Goal: Ask a question

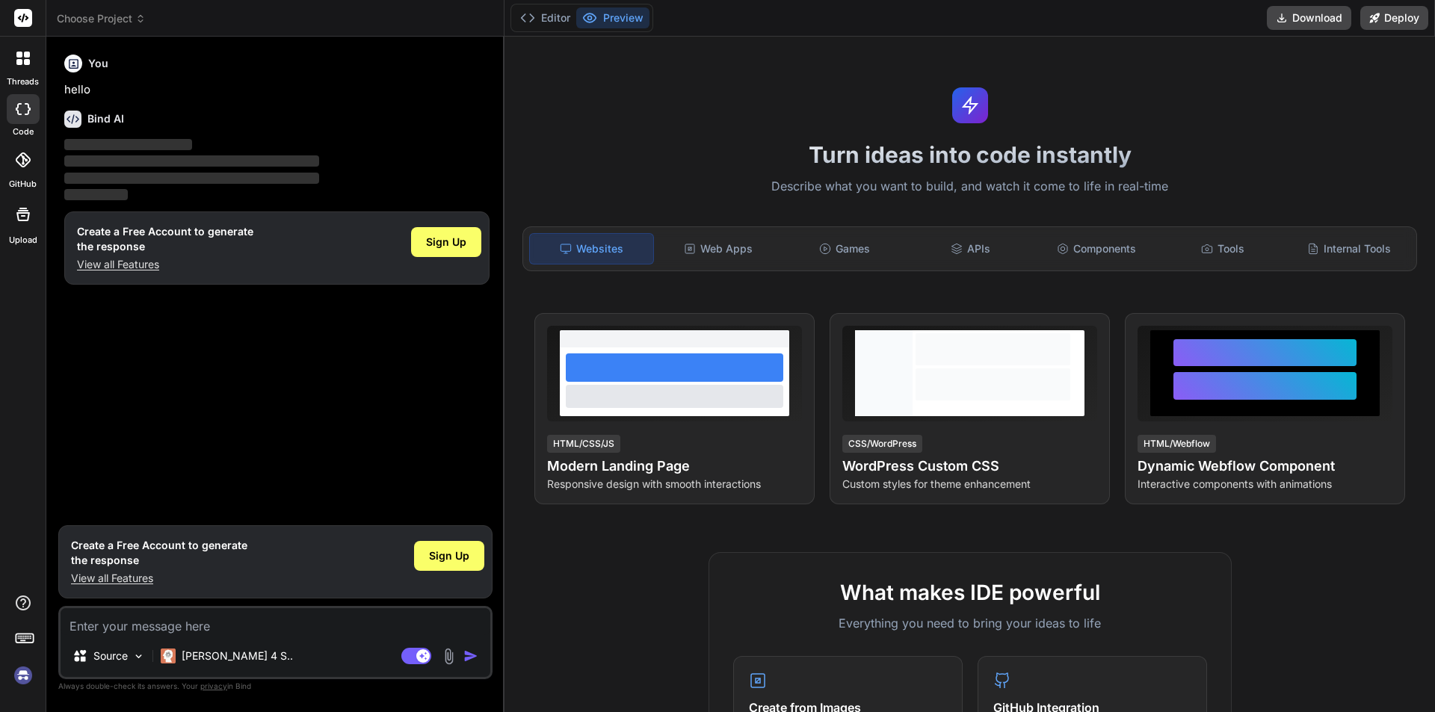
type textarea "x"
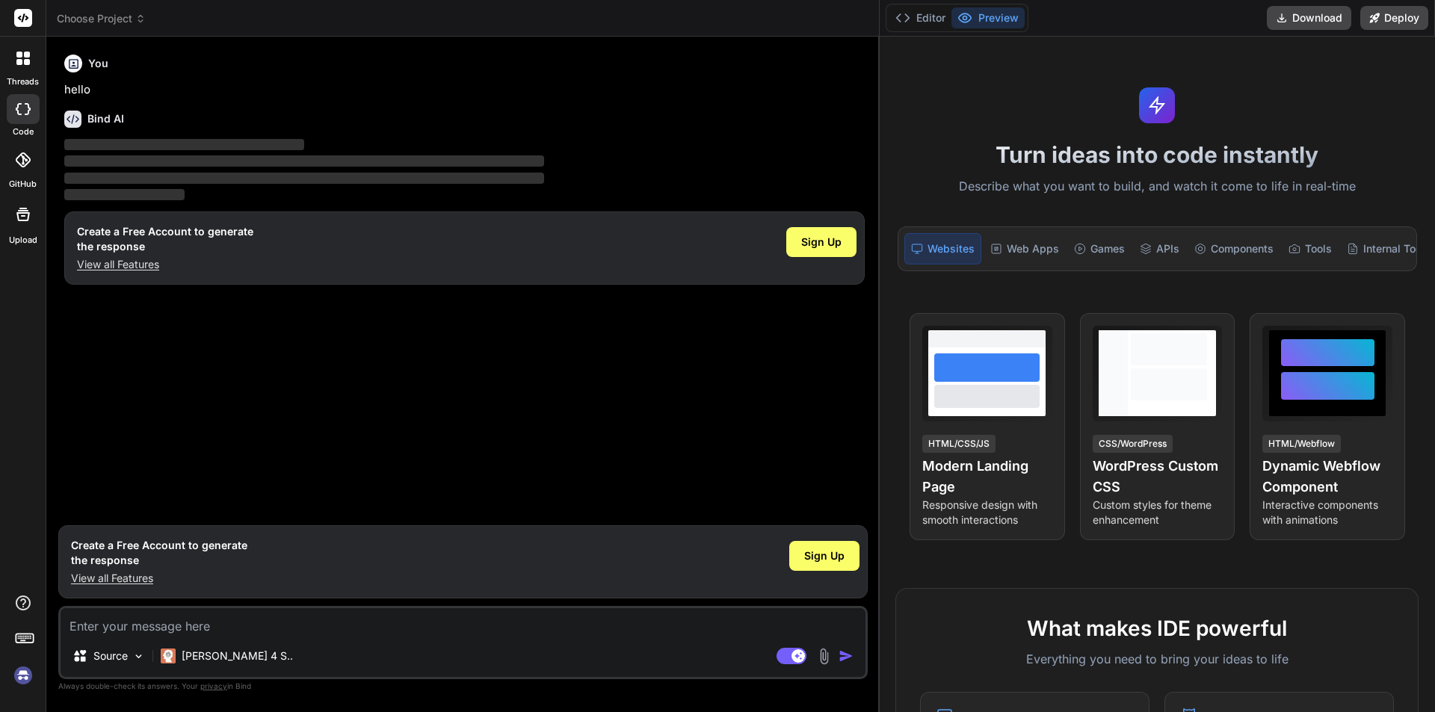
drag, startPoint x: 505, startPoint y: 69, endPoint x: 1420, endPoint y: -1, distance: 918.4
click at [1420, 0] on html "threads code GitHub Upload Choose Project Created with Pixso. Bind AI Web Searc…" at bounding box center [717, 356] width 1435 height 712
click at [233, 621] on textarea at bounding box center [463, 622] width 805 height 27
type textarea "c"
type textarea "x"
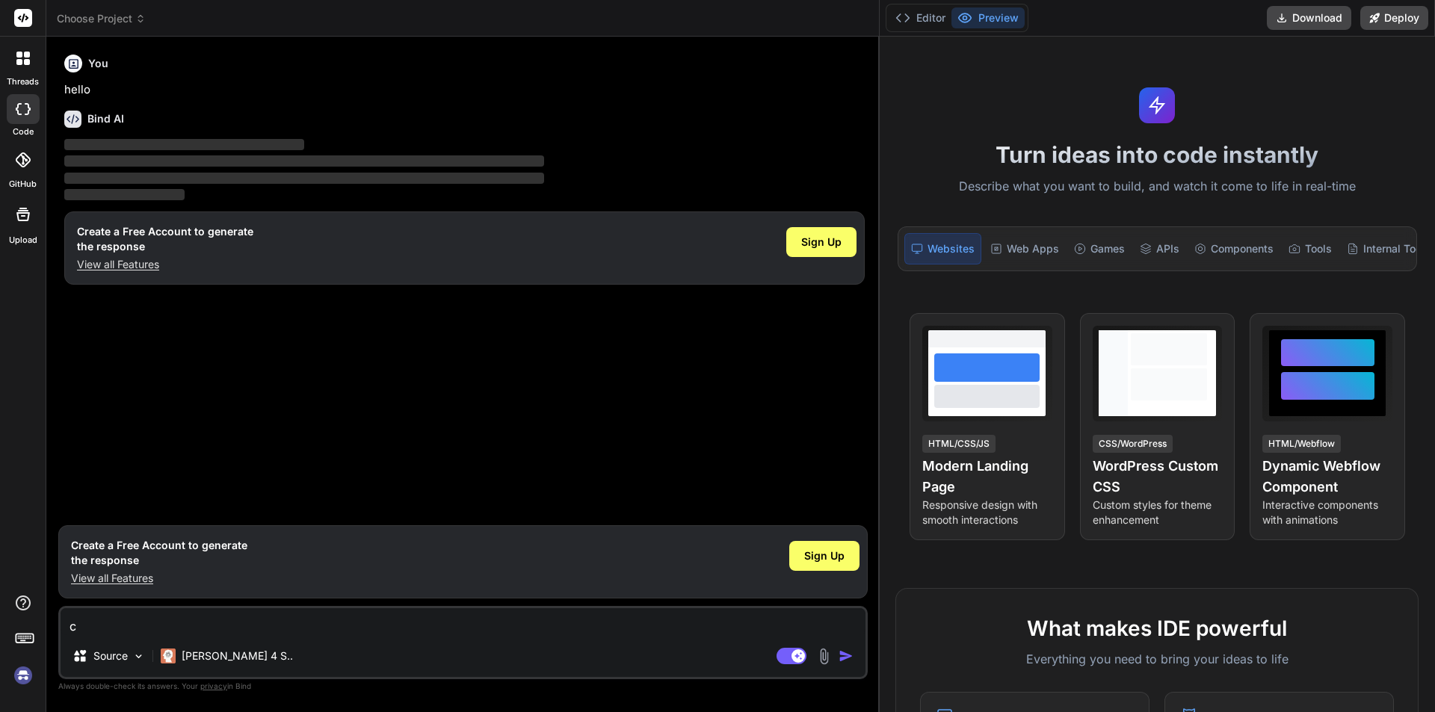
type textarea "ca"
type textarea "x"
type textarea "can"
type textarea "x"
type textarea "can"
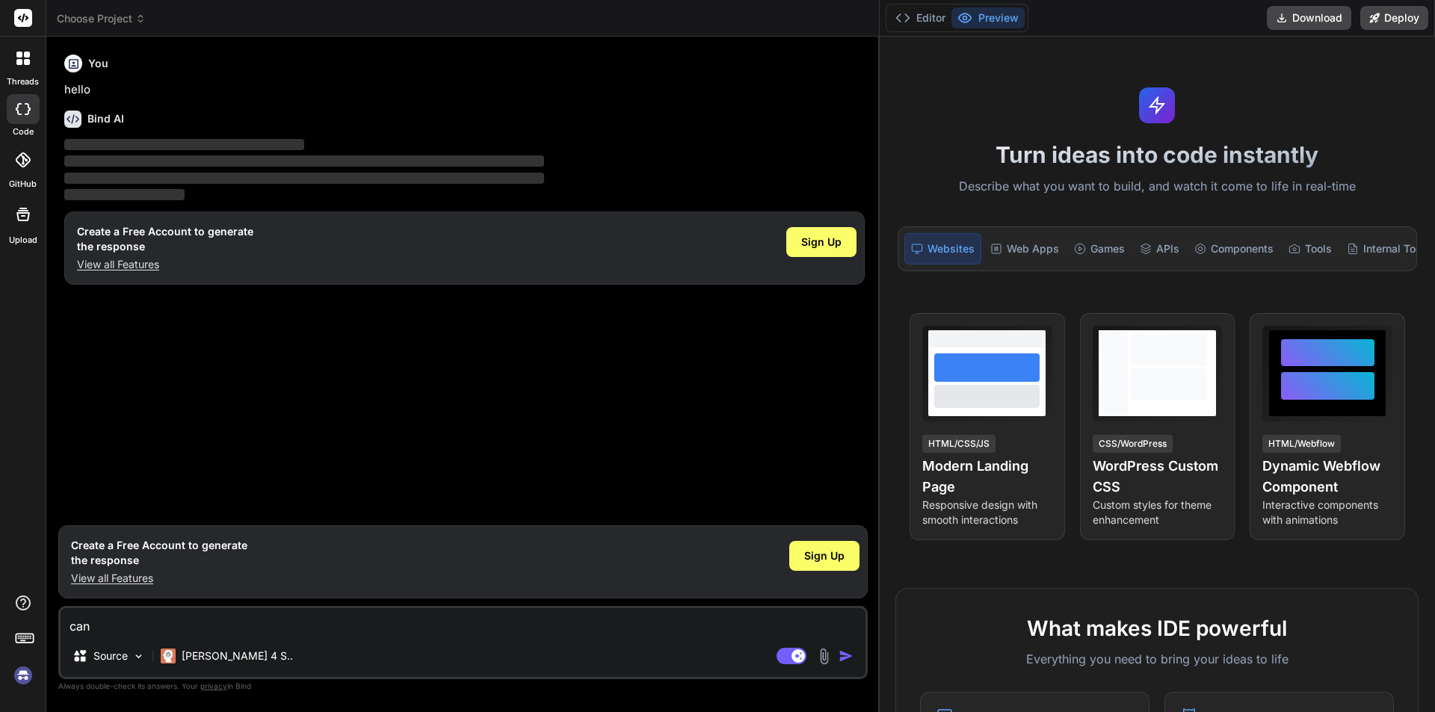
type textarea "x"
type textarea "can y"
type textarea "x"
type textarea "can yo"
type textarea "x"
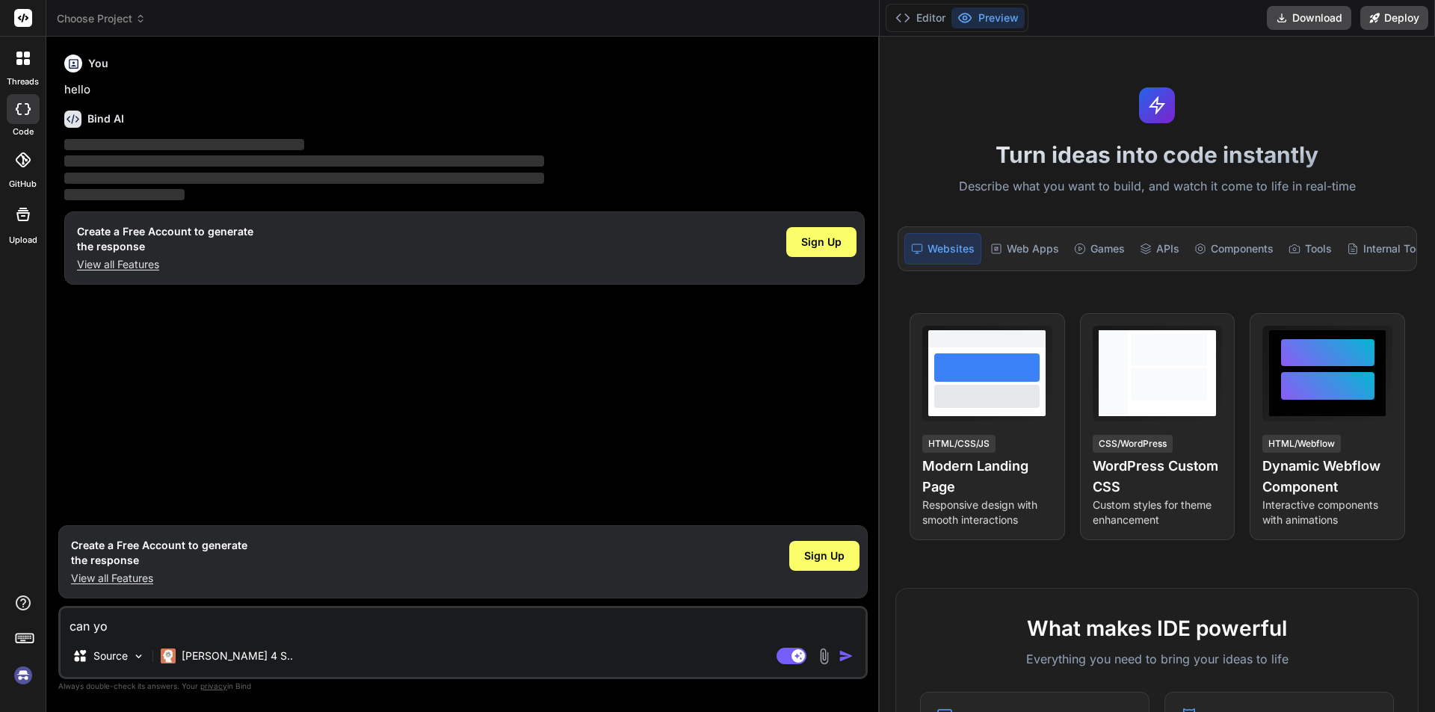
type textarea "can you"
type textarea "x"
type textarea "can you"
type textarea "x"
type textarea "can you e"
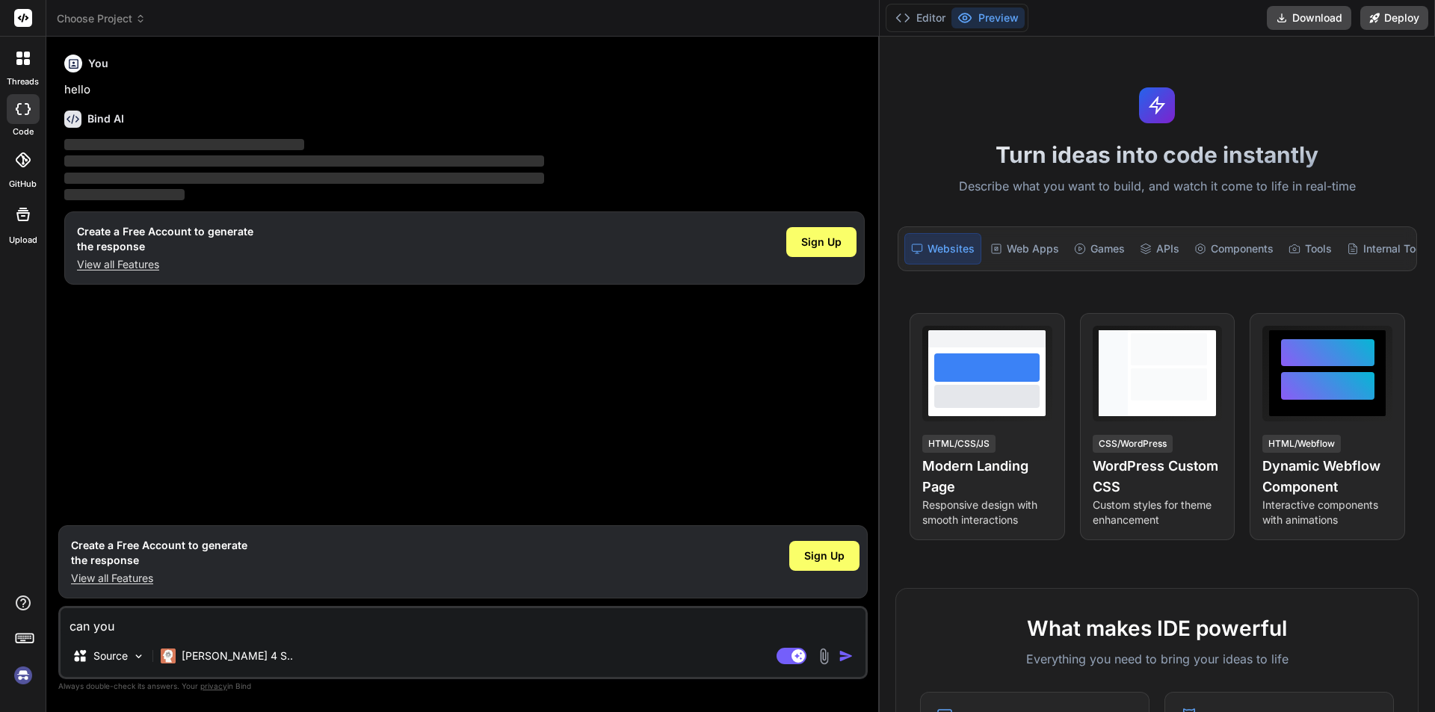
type textarea "x"
type textarea "can you el"
type textarea "x"
type textarea "can you ela"
type textarea "x"
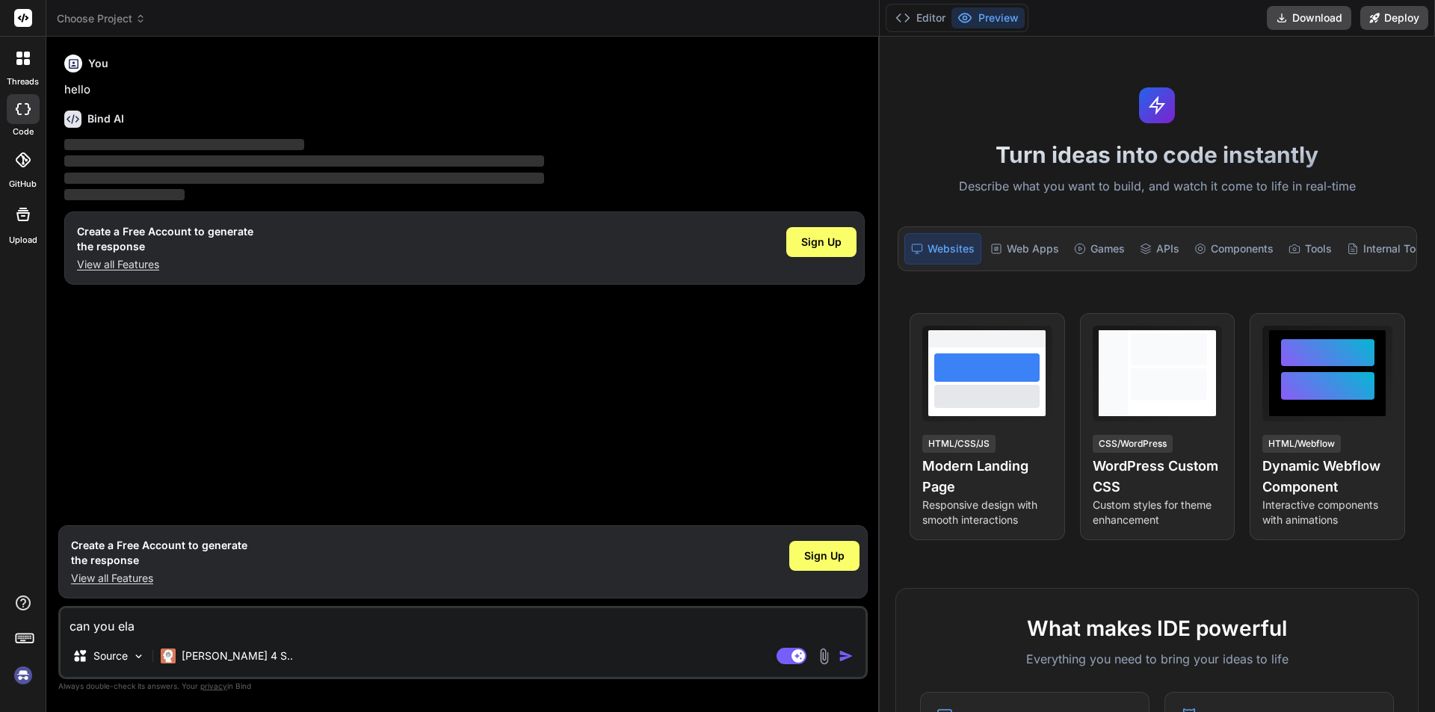
type textarea "can you elab"
type textarea "x"
type textarea "can you elabo"
type textarea "x"
type textarea "can you elabor"
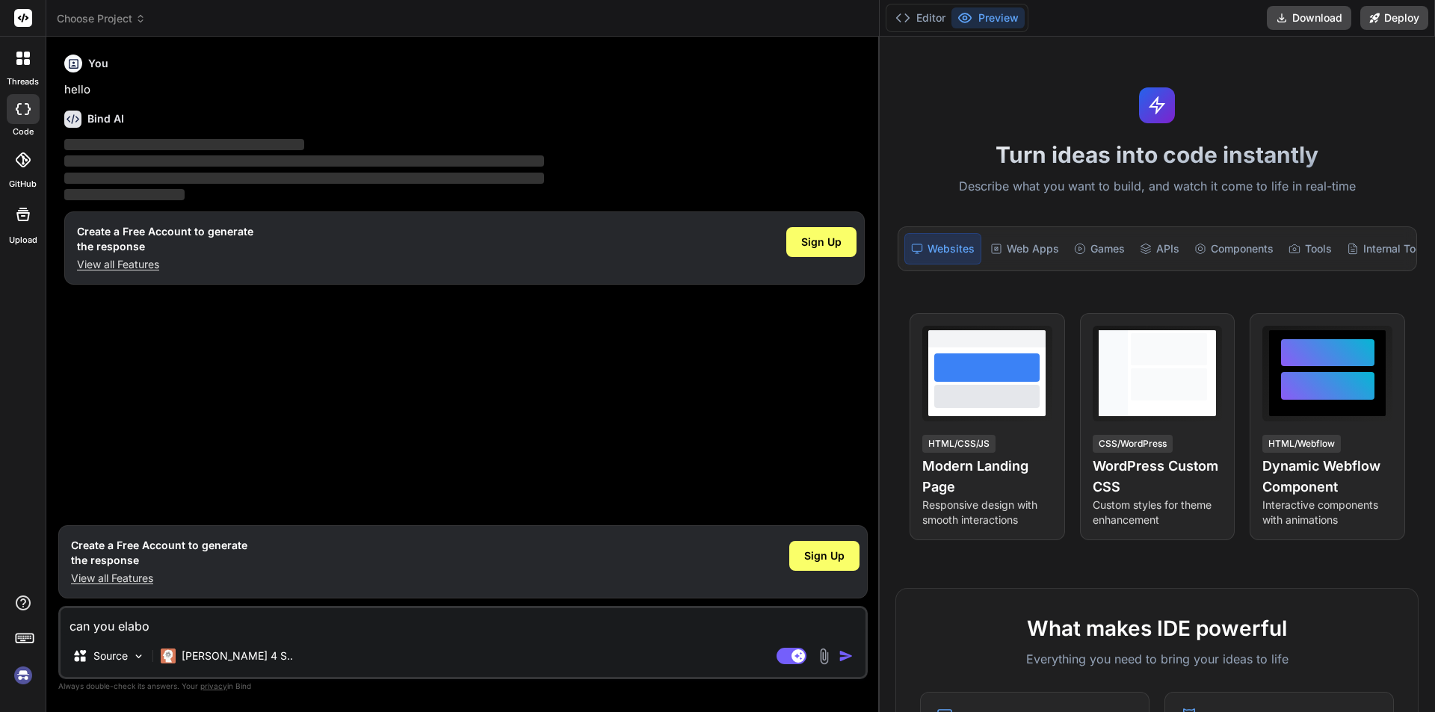
type textarea "x"
type textarea "can you elabora"
type textarea "x"
type textarea "can you elaborat"
type textarea "x"
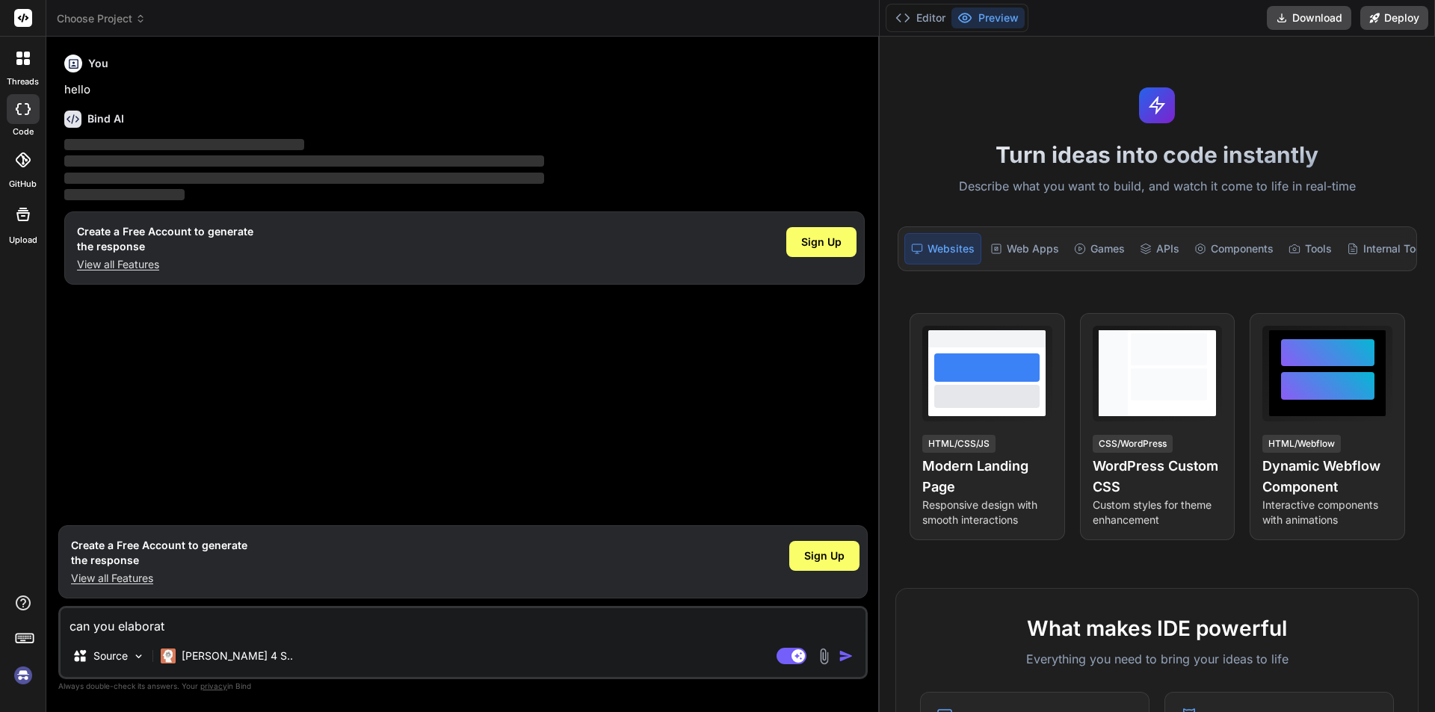
type textarea "can you elaborate"
type textarea "x"
type textarea "can you elaborate"
type textarea "x"
type textarea "can you elaborate t"
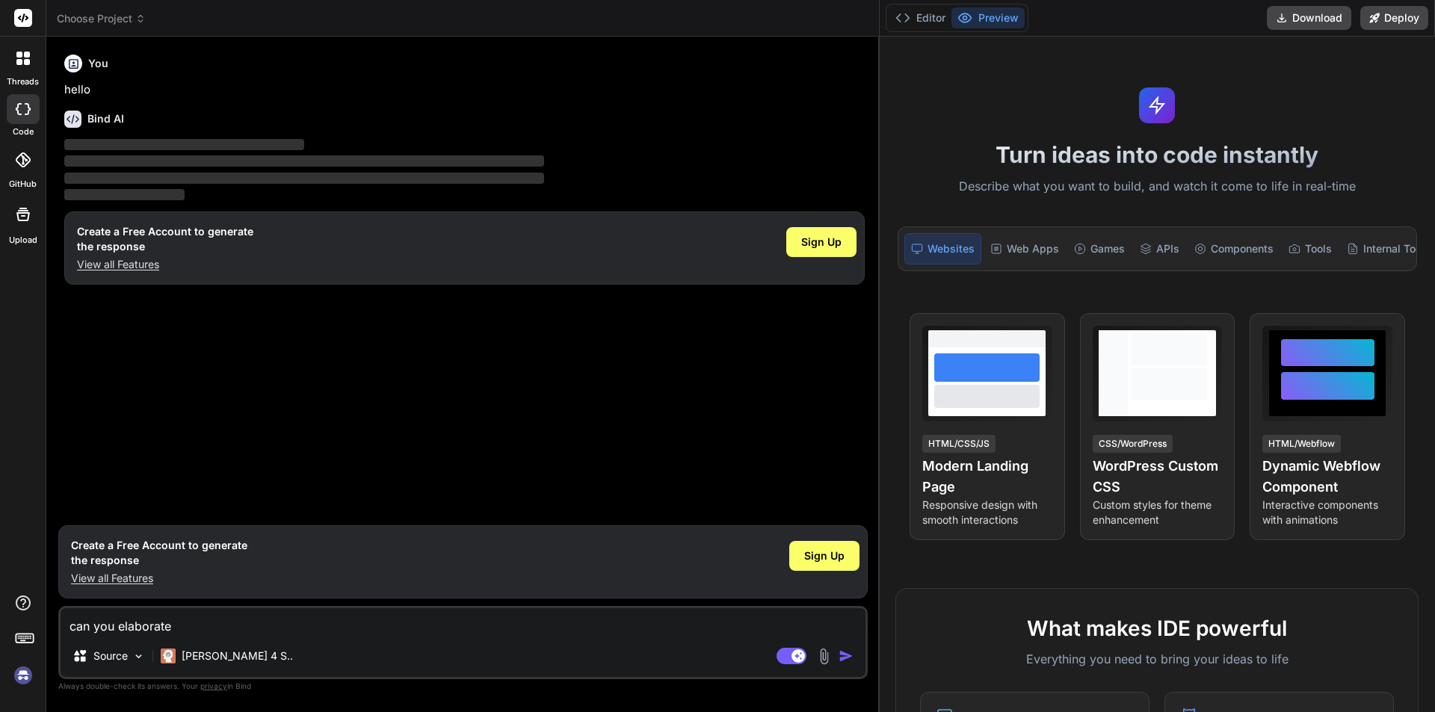
type textarea "x"
type textarea "can you elaborate th"
type textarea "x"
type textarea "can you elaborate the"
type textarea "x"
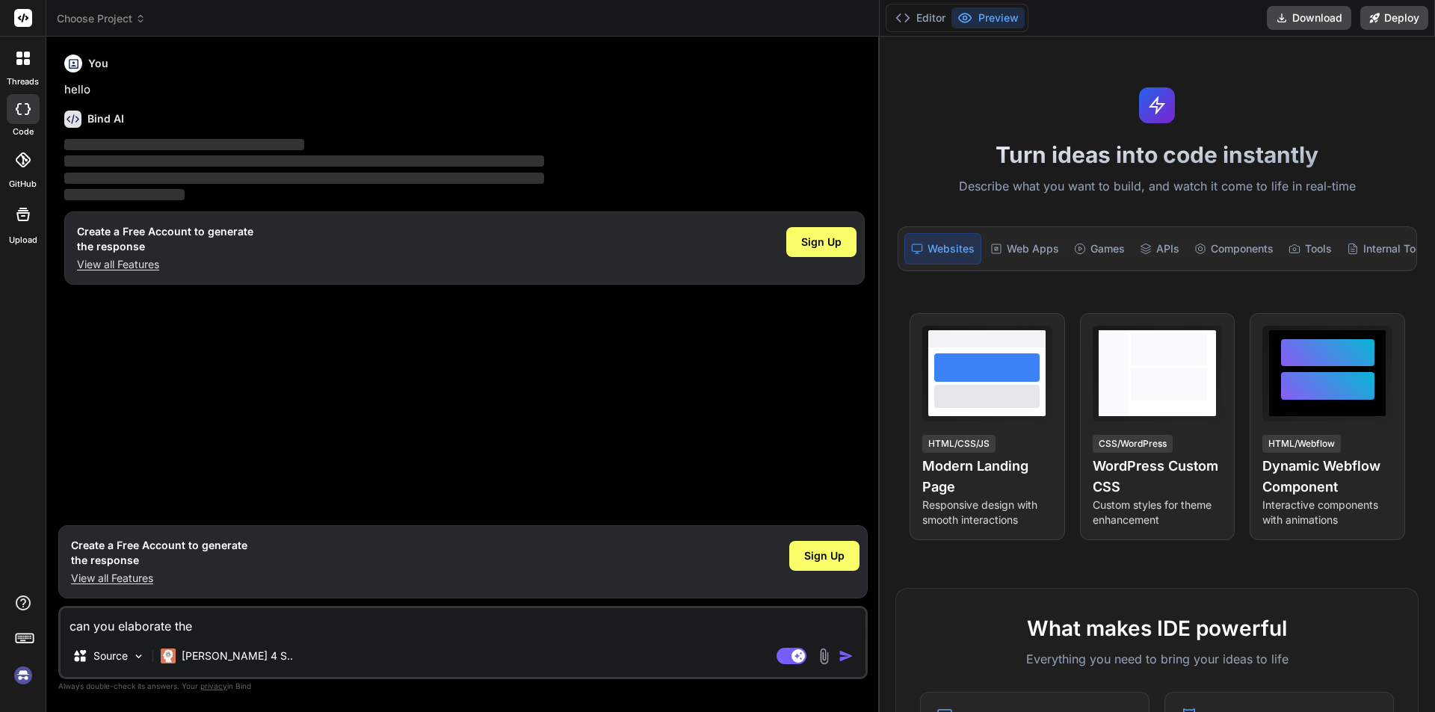
type textarea "can you elaborate the"
type textarea "x"
type textarea "can you elaborate the p"
type textarea "x"
type textarea "can you elaborate the pl"
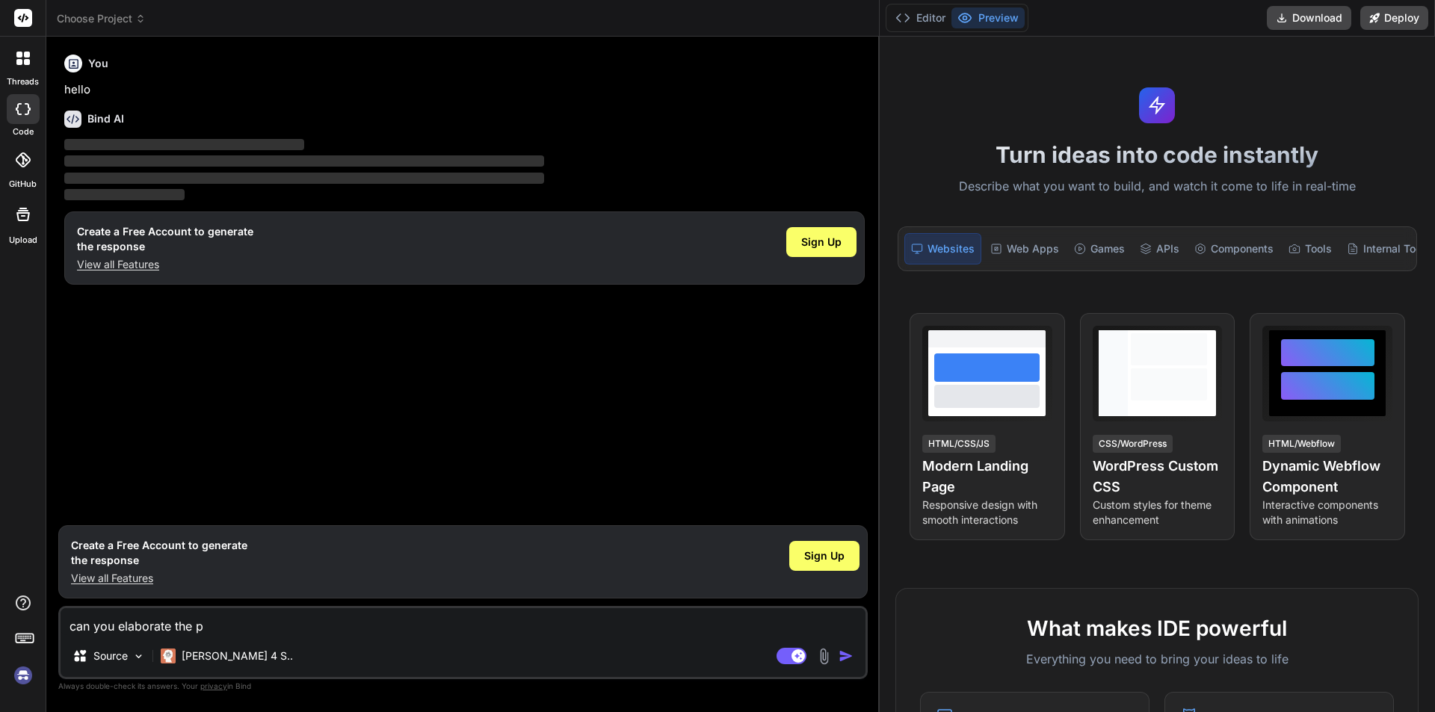
type textarea "x"
type textarea "can you elaborate the pla"
type textarea "x"
type textarea "can you elaborate the plat"
type textarea "x"
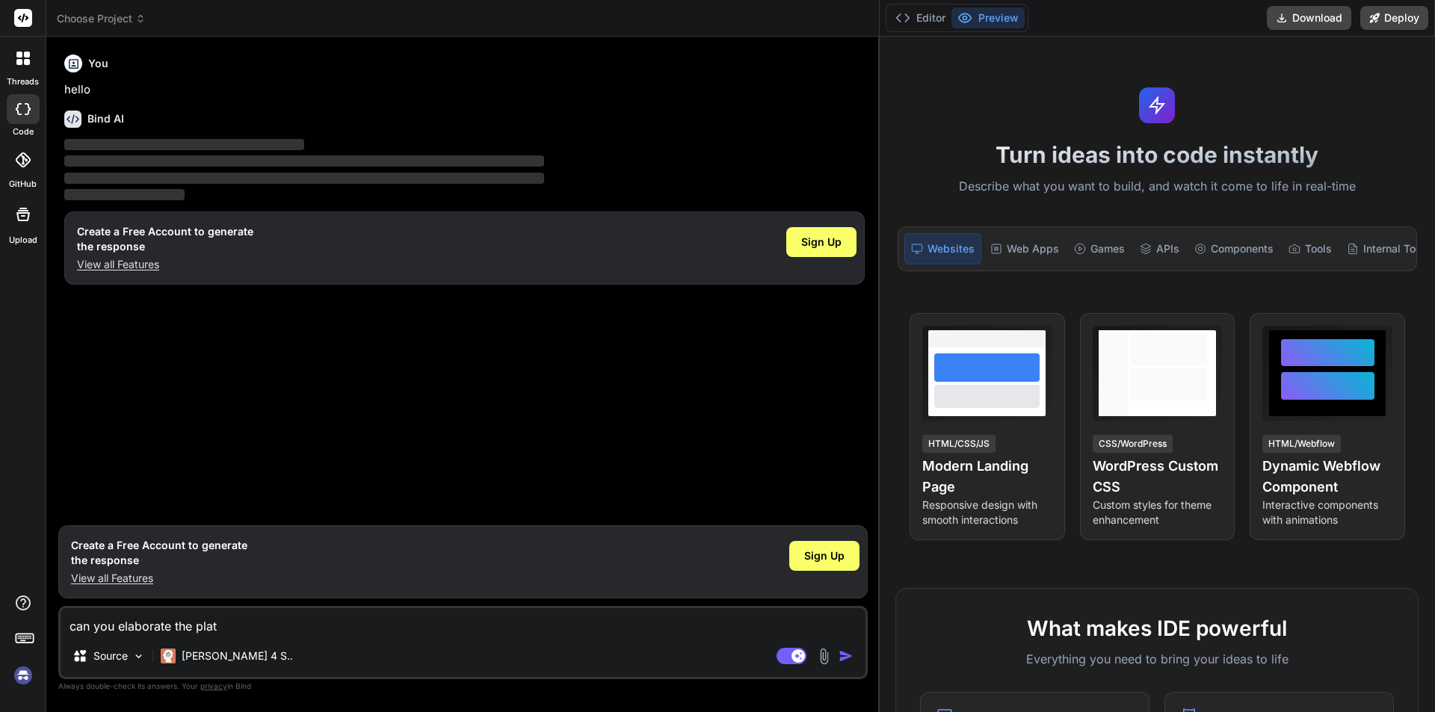
type textarea "can you elaborate the platf"
type textarea "x"
type textarea "can you elaborate the platfo"
type textarea "x"
type textarea "can you elaborate the platfor"
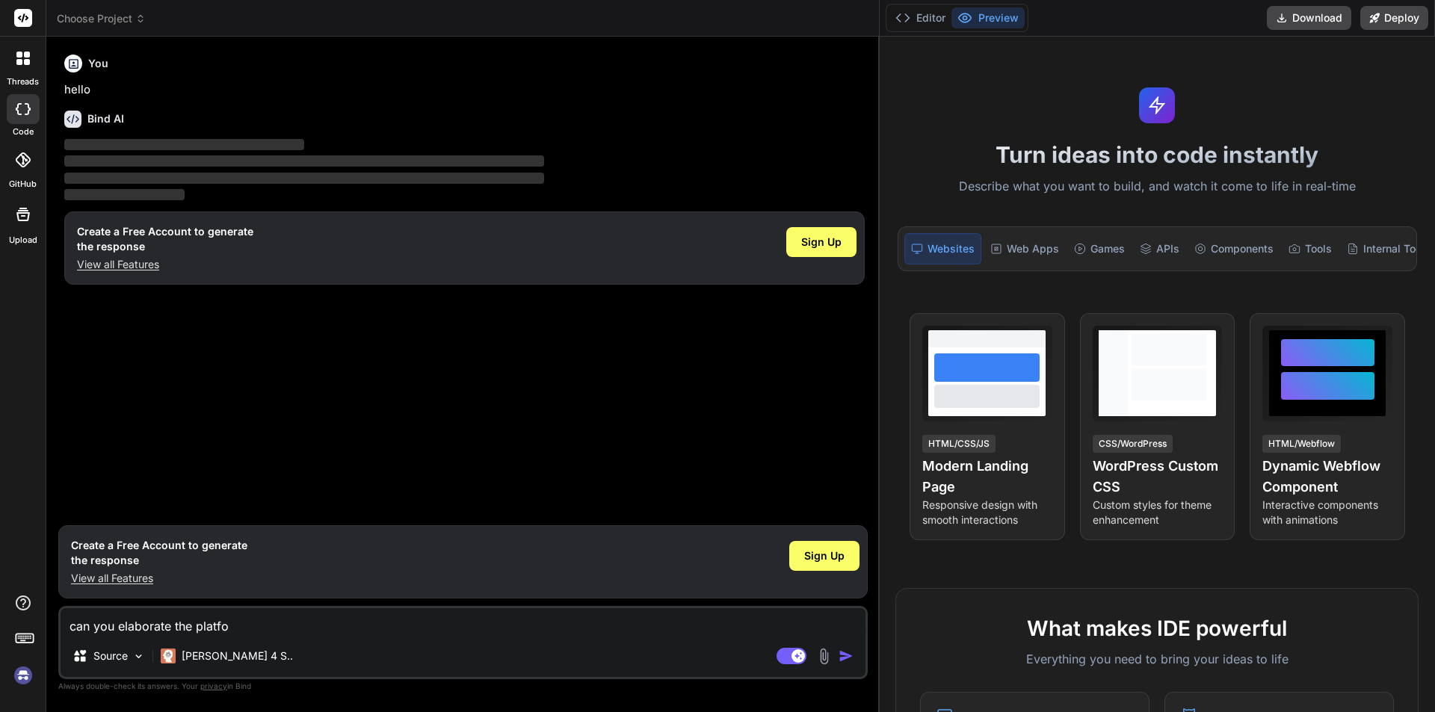
type textarea "x"
type textarea "can you elaborate the platform"
type textarea "x"
type textarea "can you elaborate the platform"
type textarea "x"
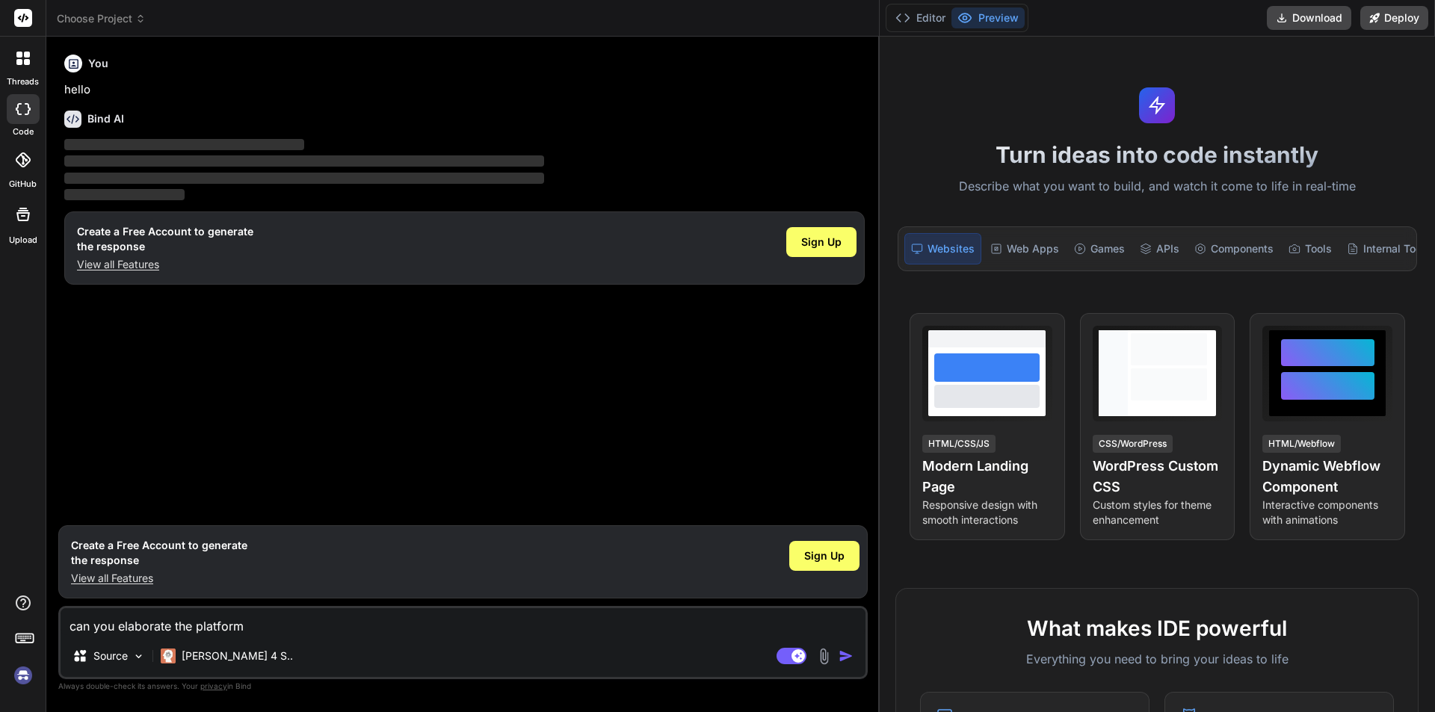
type textarea "can you elaborate the platform e"
type textarea "x"
type textarea "can you elaborate the platform ev"
type textarea "x"
type textarea "can you elaborate the platform eve"
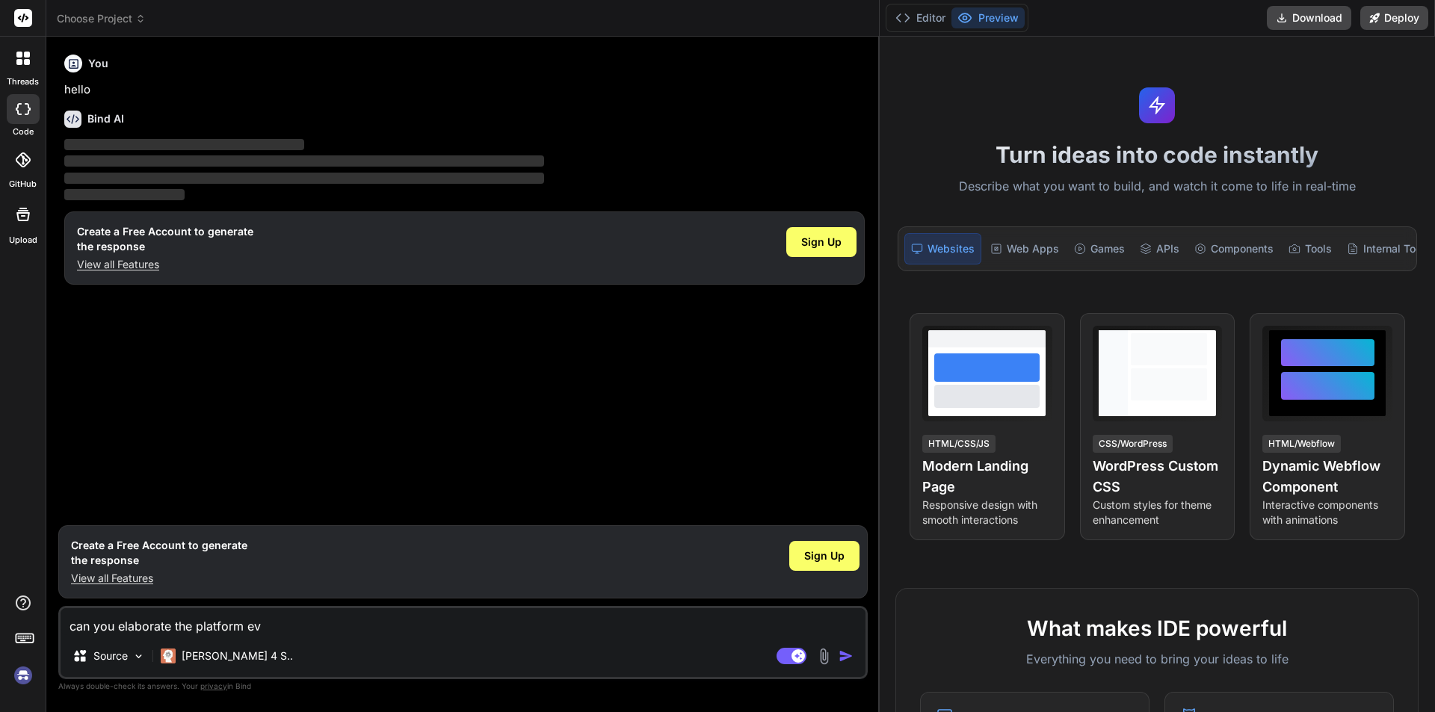
type textarea "x"
type textarea "can you elaborate the platform even"
type textarea "x"
type textarea "can you elaborate the platform event"
type textarea "x"
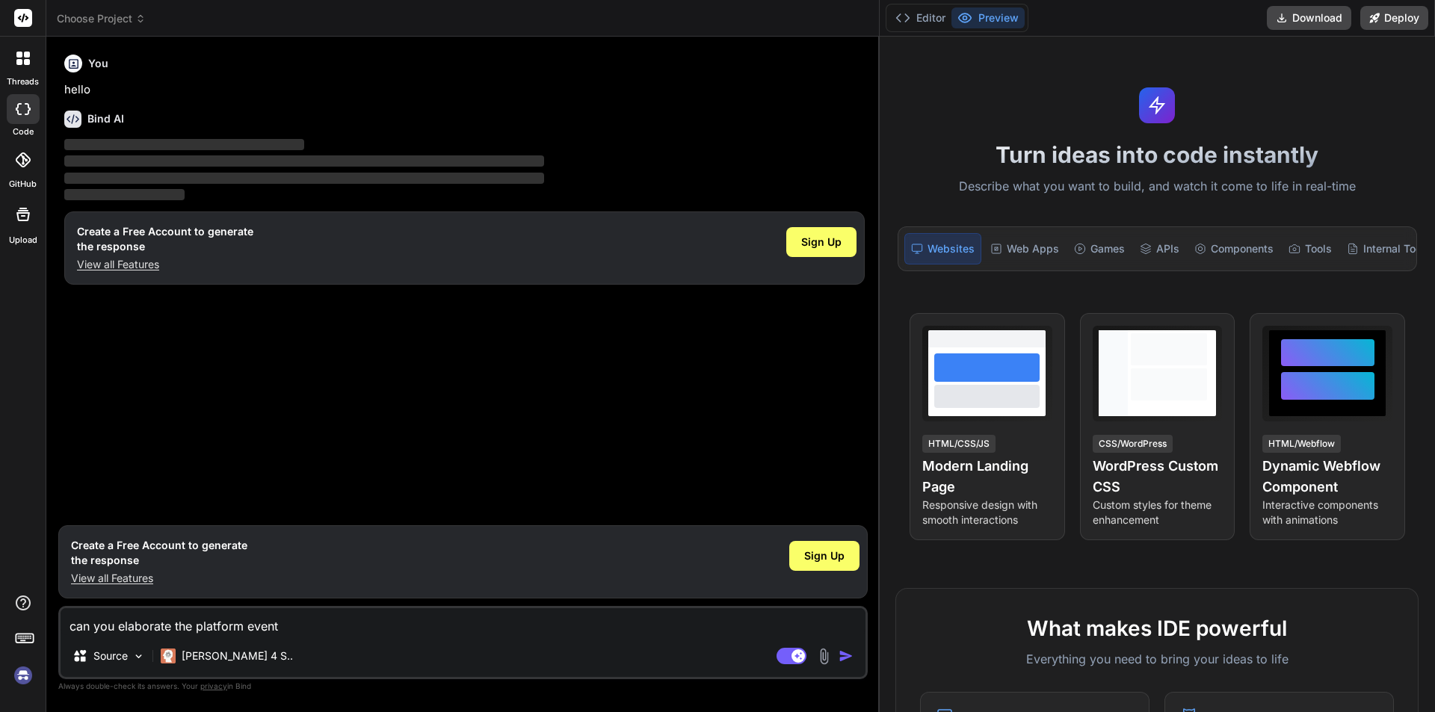
type textarea "can you elaborate the platform event"
type textarea "x"
type textarea "can you elaborate the platform event u"
type textarea "x"
type textarea "can you elaborate the platform event us"
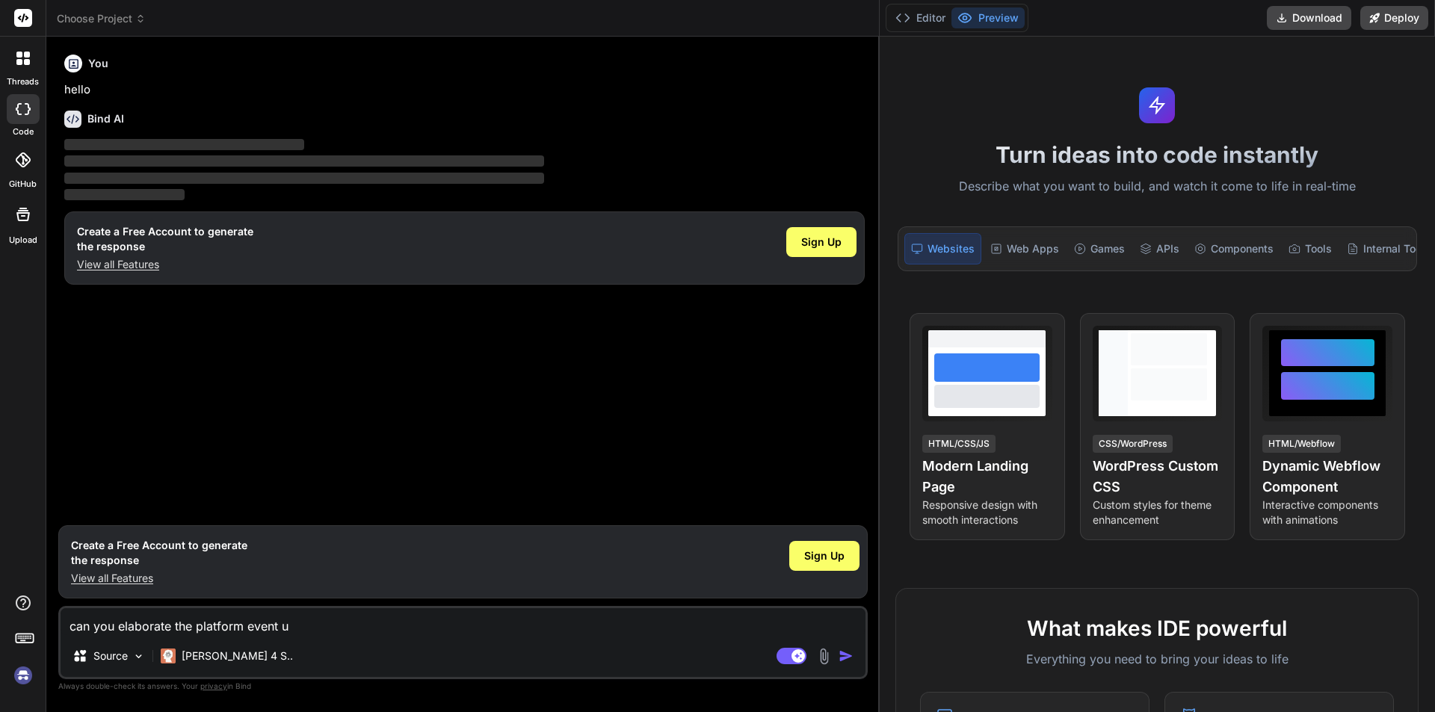
type textarea "x"
type textarea "can you elaborate the platform event use"
type textarea "x"
type textarea "can you elaborate the platform event used"
type textarea "x"
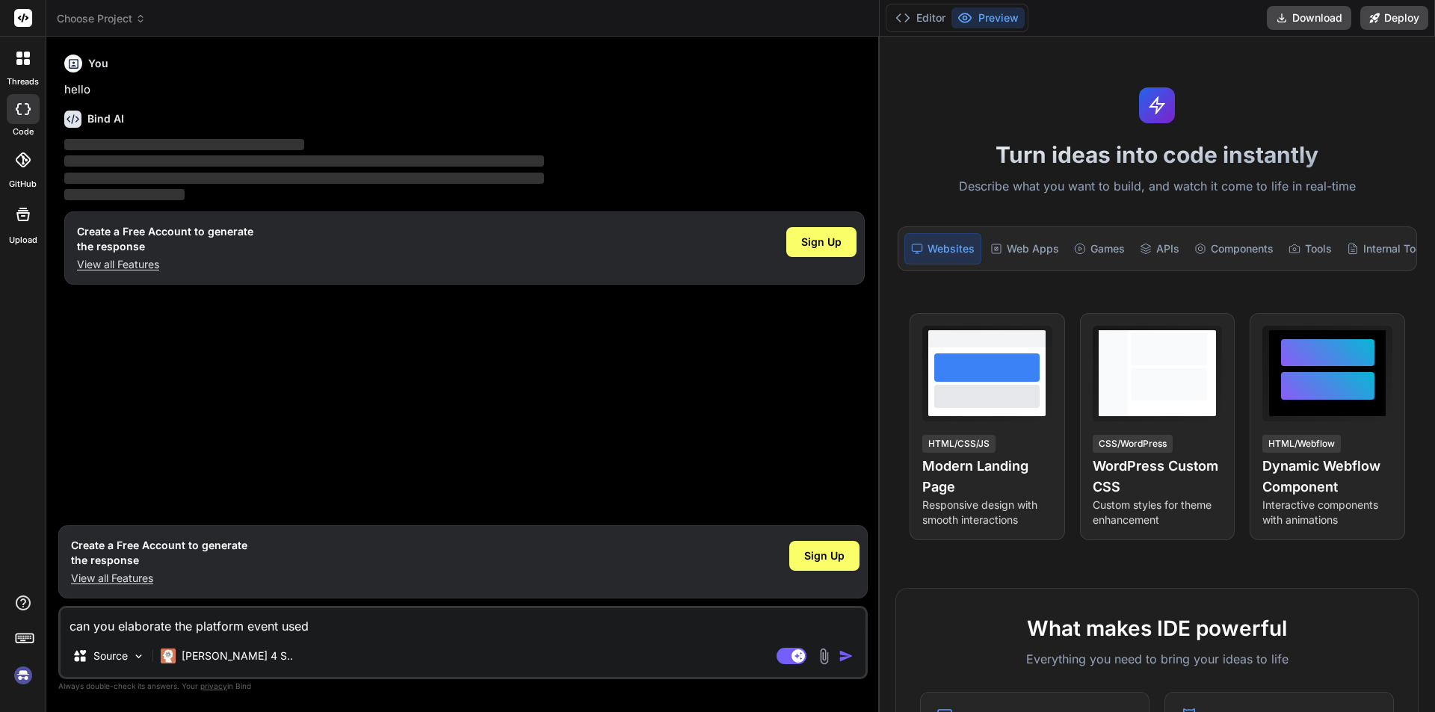
type textarea "can you elaborate the platform event used"
type textarea "x"
type textarea "can you elaborate the platform event used f"
type textarea "x"
type textarea "can you elaborate the platform event used fo"
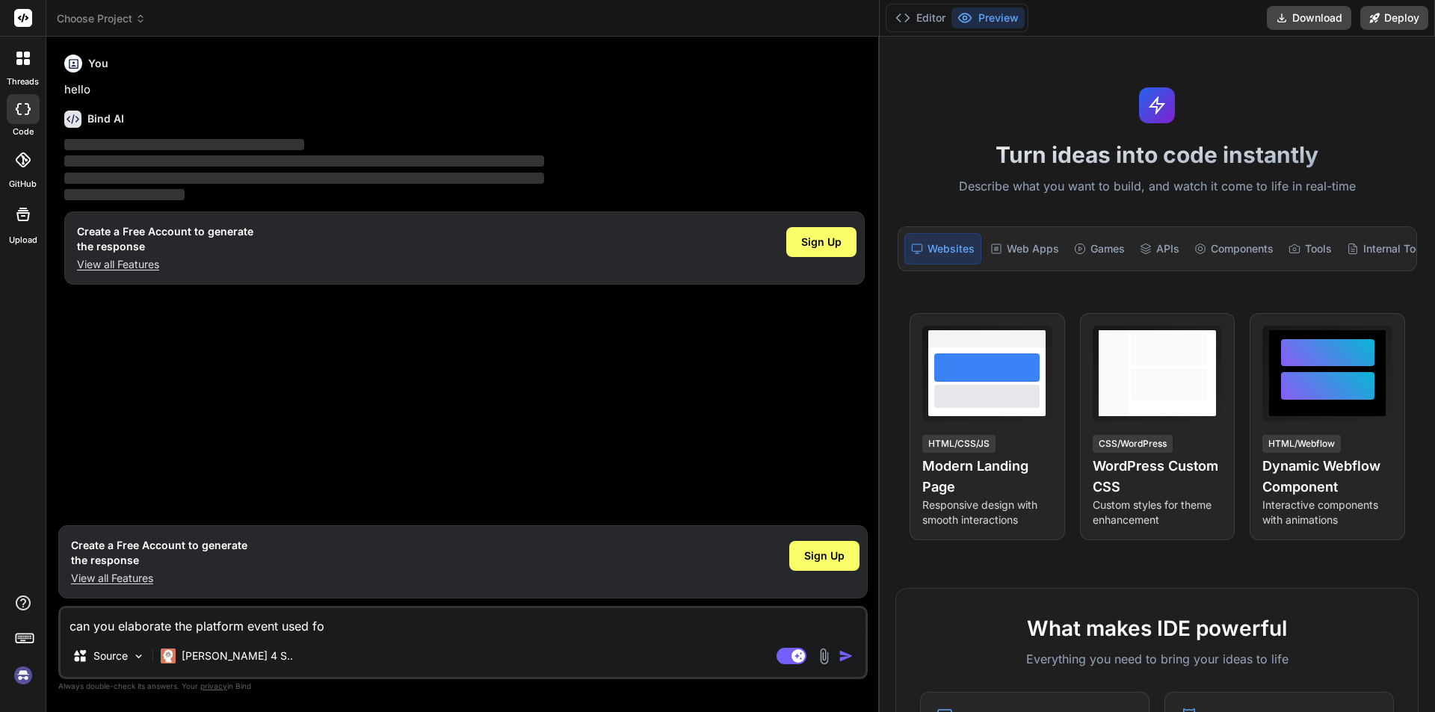
type textarea "x"
type textarea "can you elaborate the platform event used for"
type textarea "x"
type textarea "can you elaborate the platform event used for"
type textarea "x"
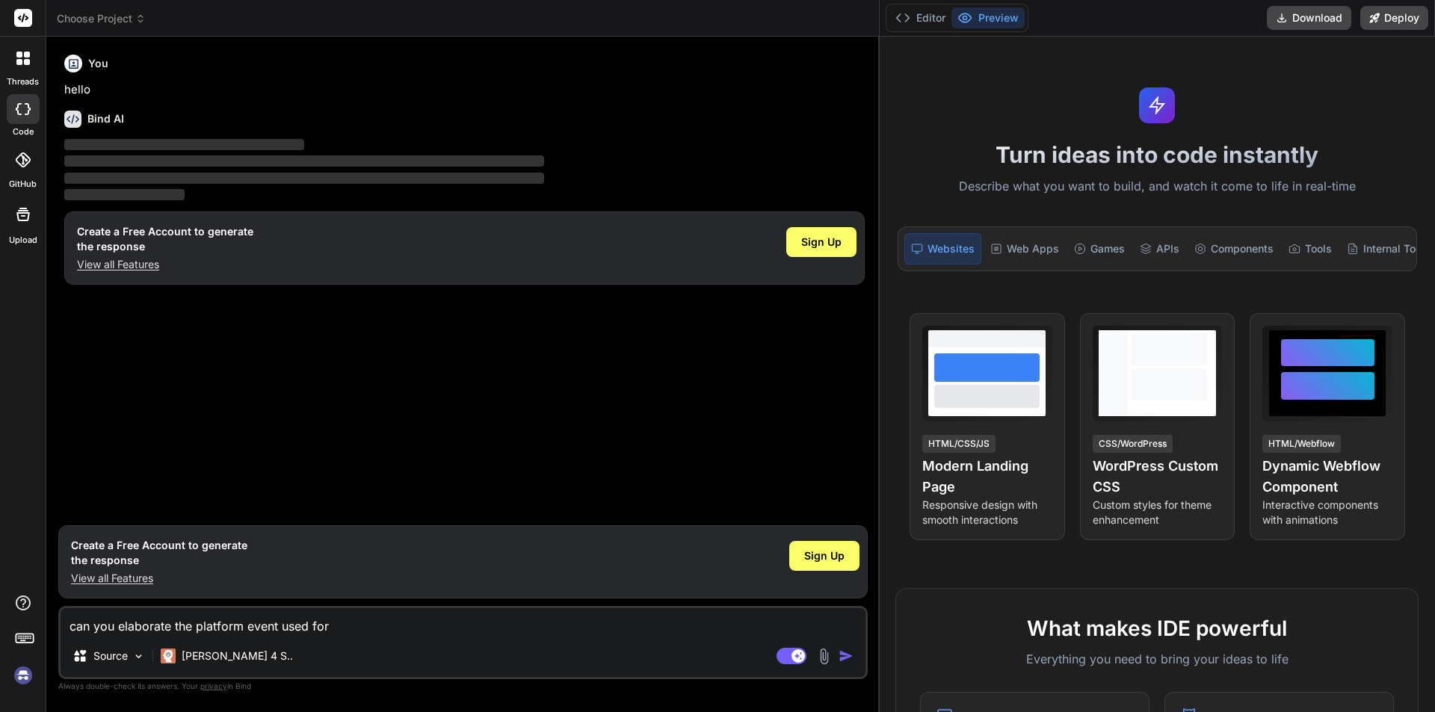
type textarea "can you elaborate the platform event used for t"
type textarea "x"
type textarea "can you elaborate the platform event used for th"
type textarea "x"
type textarea "can you elaborate the platform event used for the"
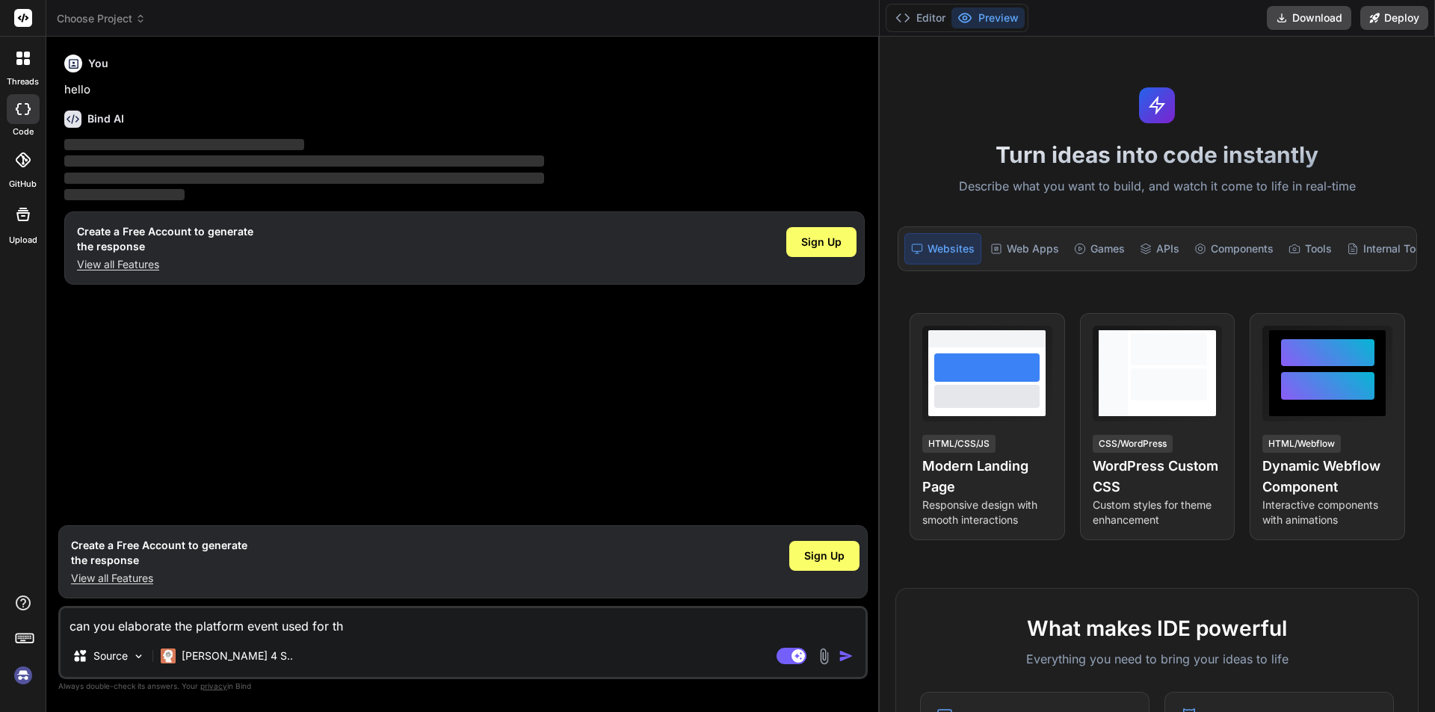
type textarea "x"
type textarea "can you elaborate the platform event used for the"
type textarea "x"
type textarea "can you elaborate the platform event used for the i"
type textarea "x"
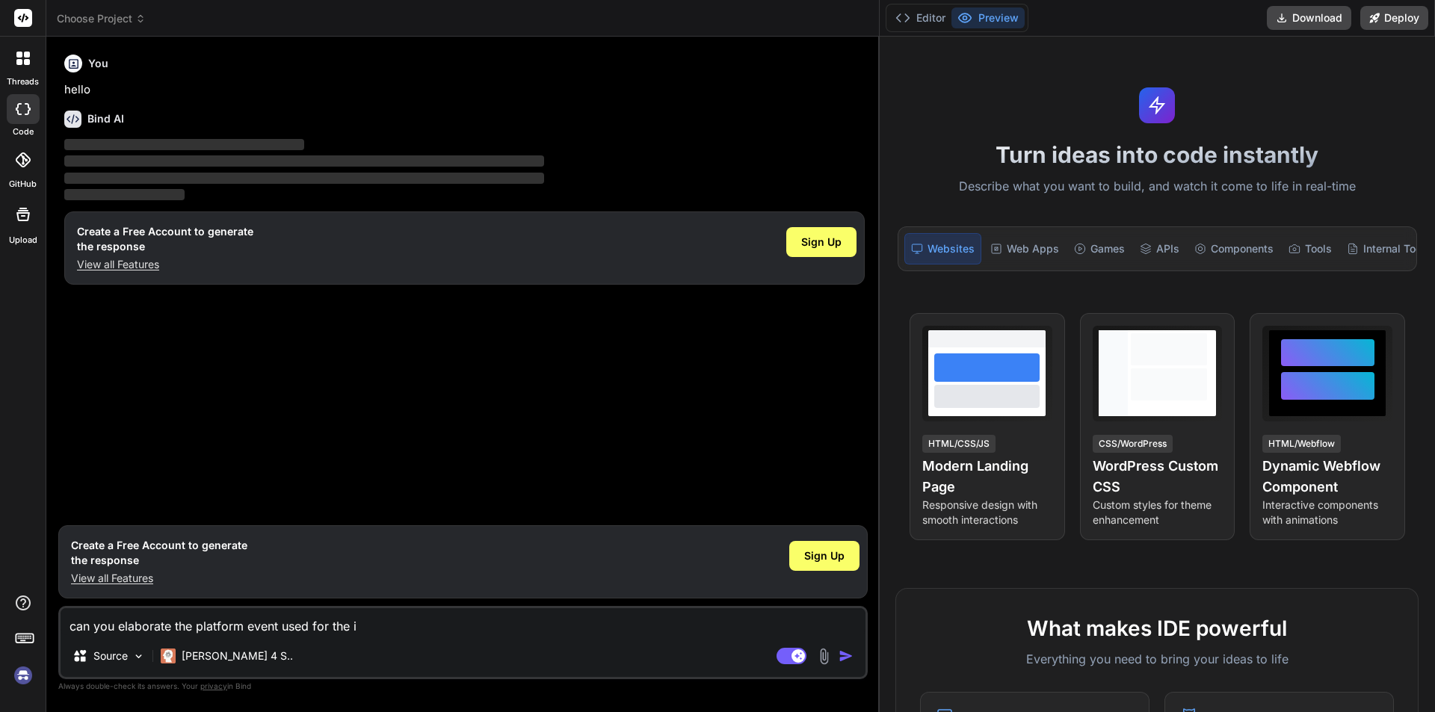
type textarea "can you elaborate the platform event used for the in"
type textarea "x"
type textarea "can you elaborate the platform event used for the int"
type textarea "x"
type textarea "can you elaborate the platform event used for the inte"
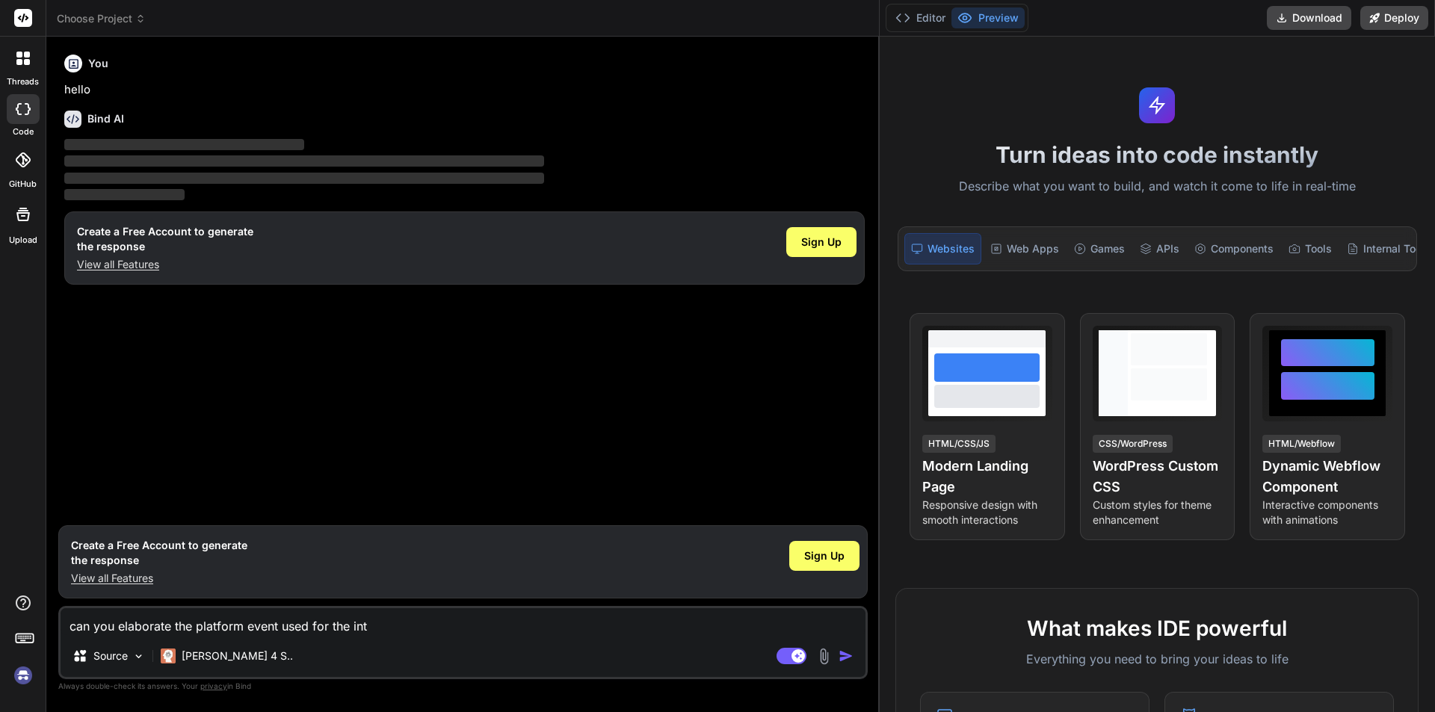
type textarea "x"
type textarea "can you elaborate the platform event used for the integ"
type textarea "x"
type textarea "can you elaborate the platform event used for the integr"
type textarea "x"
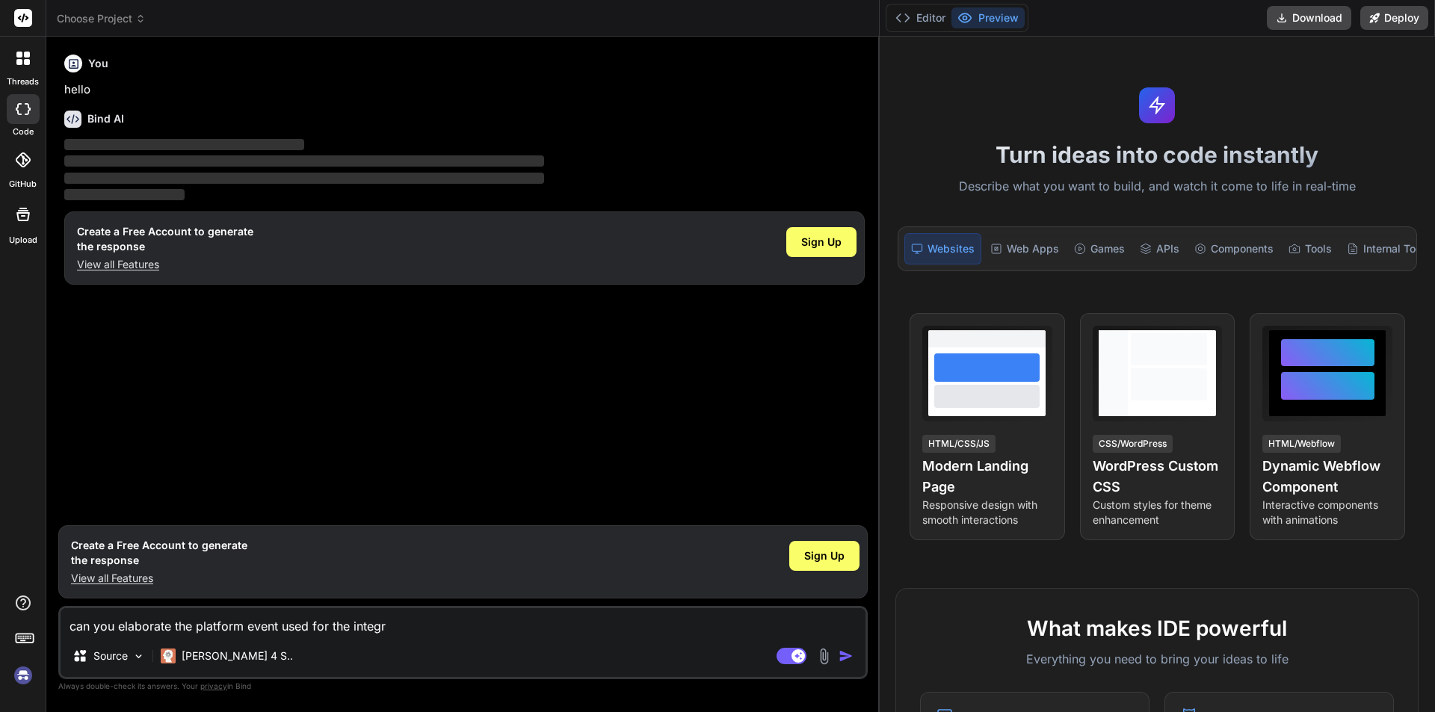
type textarea "can you elaborate the platform event used for the integra"
type textarea "x"
type textarea "can you elaborate the platform event used for the integrayt"
type textarea "x"
type textarea "can you elaborate the platform event used for the integray"
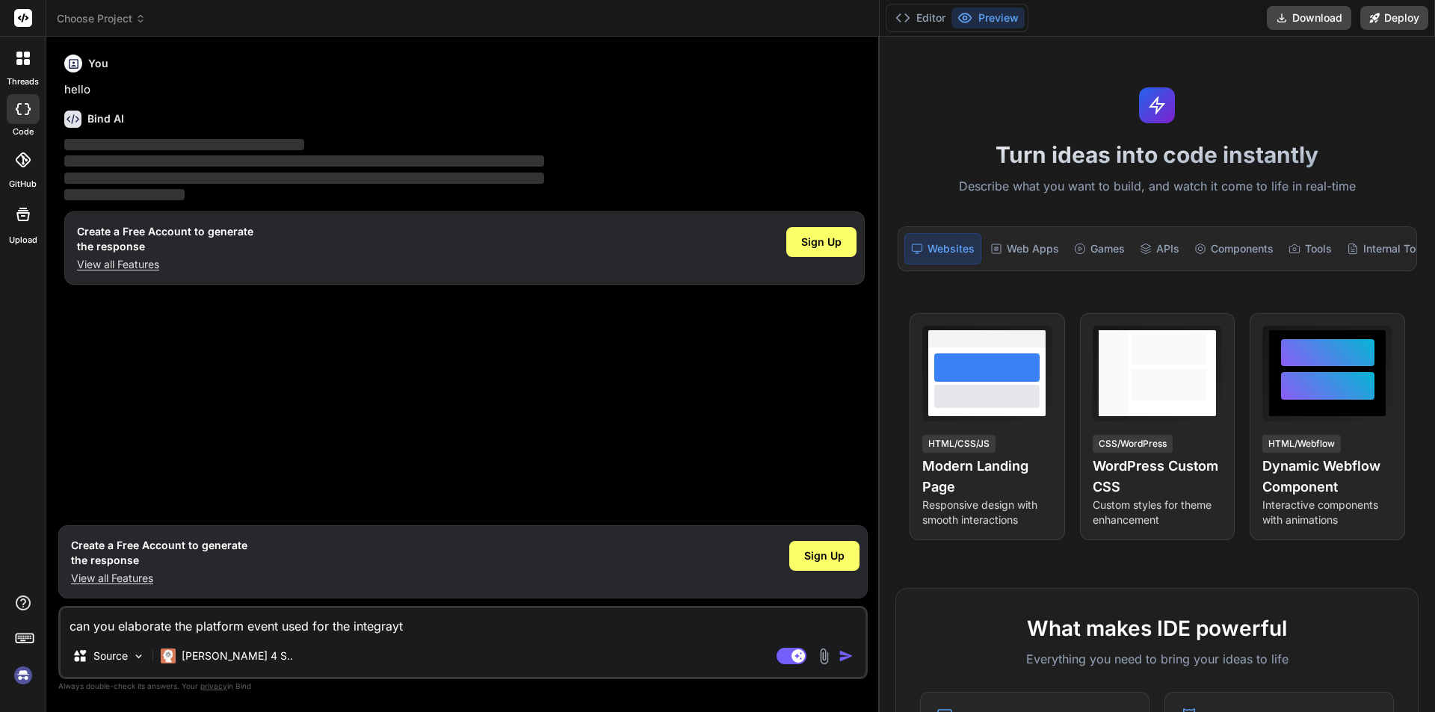
type textarea "x"
type textarea "can you elaborate the platform event used for the integra"
type textarea "x"
type textarea "can you elaborate the platform event used for the integrat"
type textarea "x"
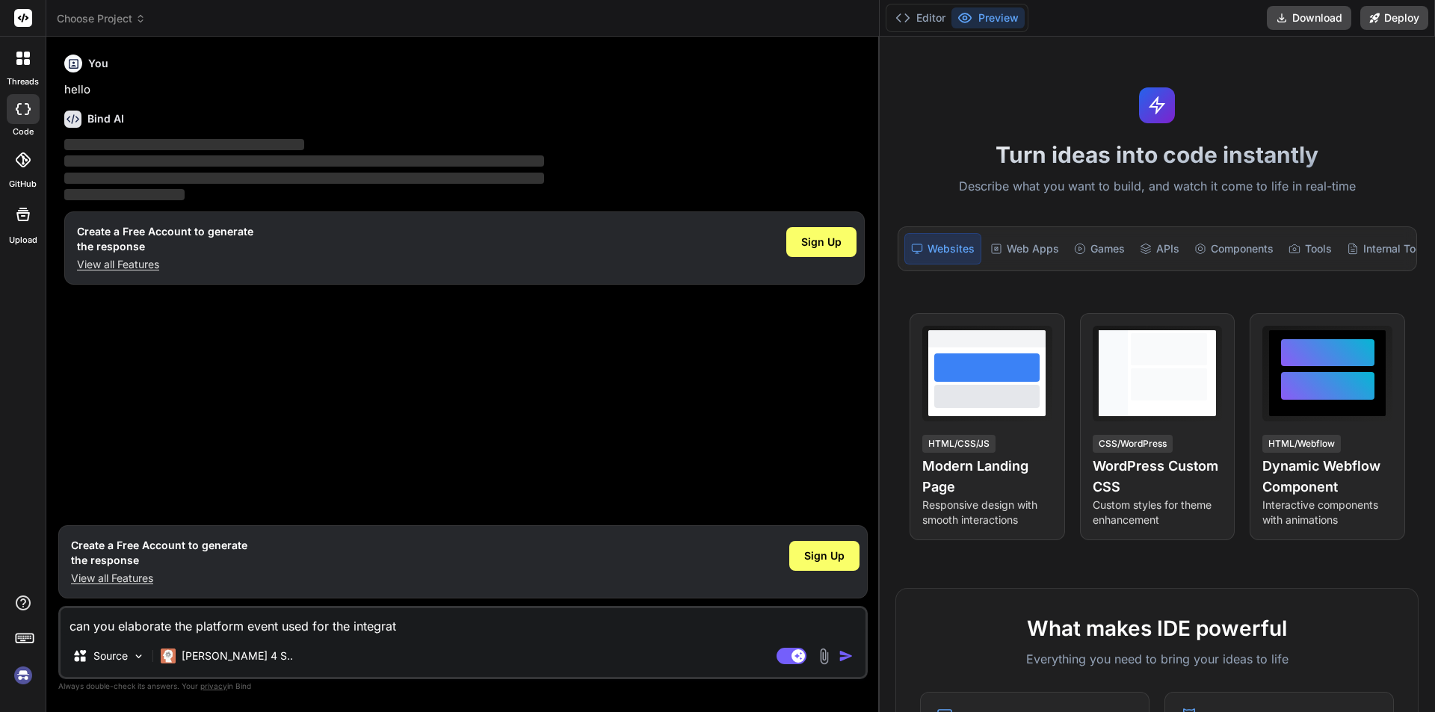
type textarea "can you elaborate the platform event used for the integrati"
type textarea "x"
type textarea "can you elaborate the platform event used for the integratio"
type textarea "x"
type textarea "can you elaborate the platform event used for the integration"
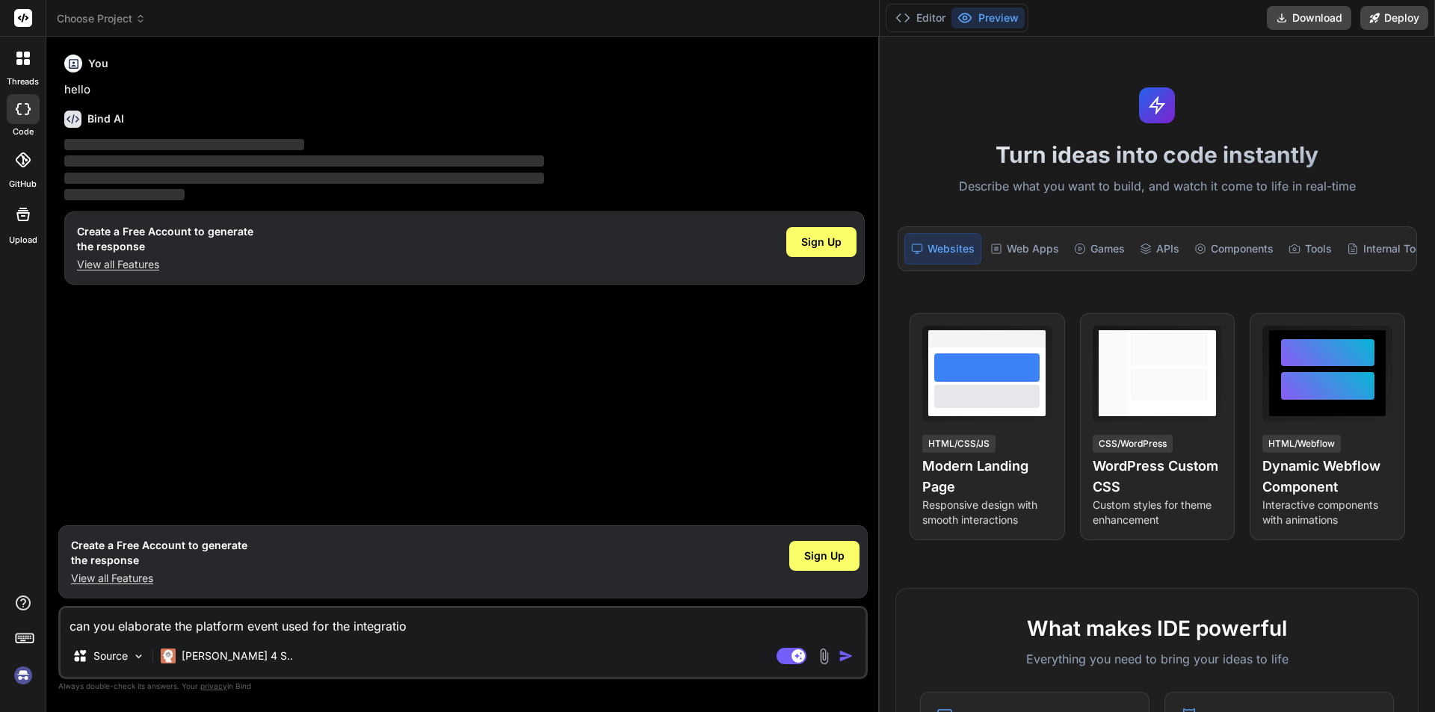
type textarea "x"
type textarea "can you elaborate the platform event used for the integration"
type textarea "x"
type textarea "can you elaborate the platform event used for the integration i"
type textarea "x"
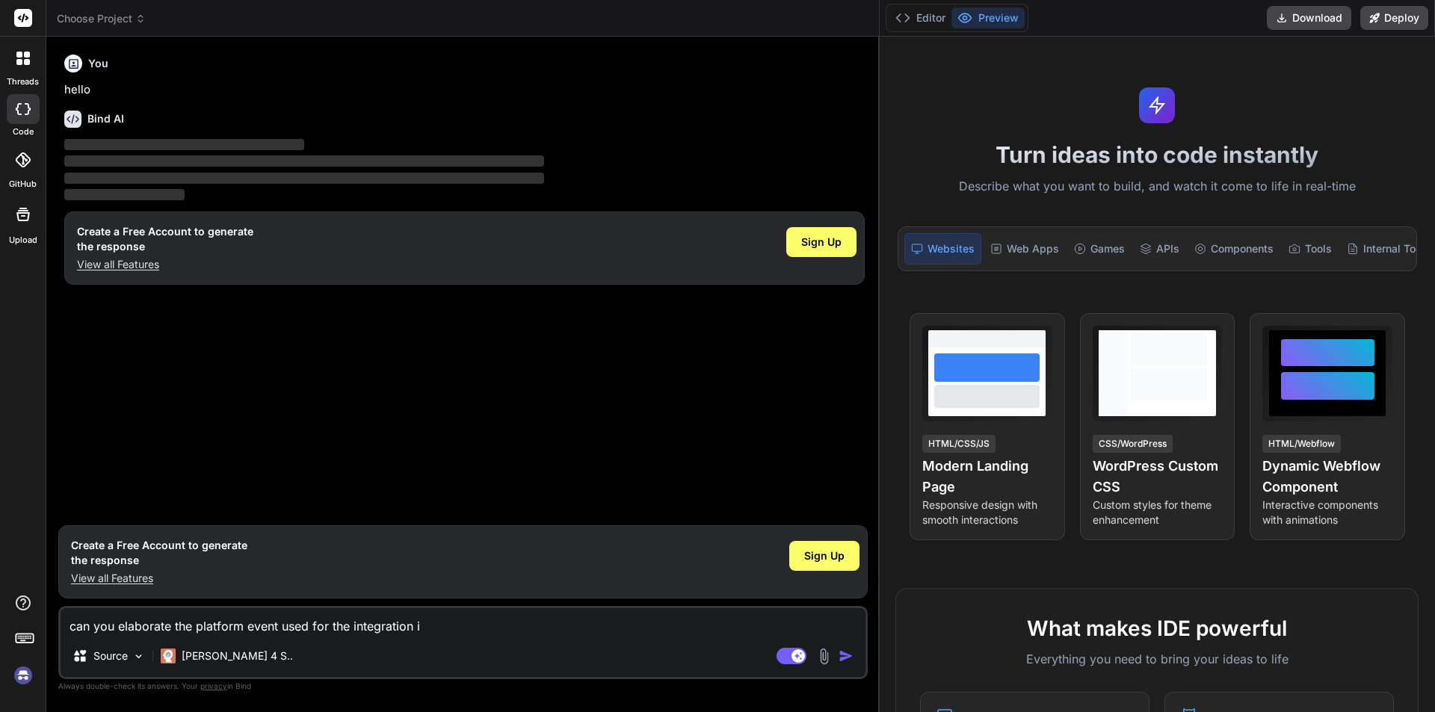
type textarea "can you elaborate the platform event used for the integration in"
type textarea "x"
type textarea "can you elaborate the platform event used for the integration in"
type textarea "x"
type textarea "can you elaborate the platform event used for the integration in s"
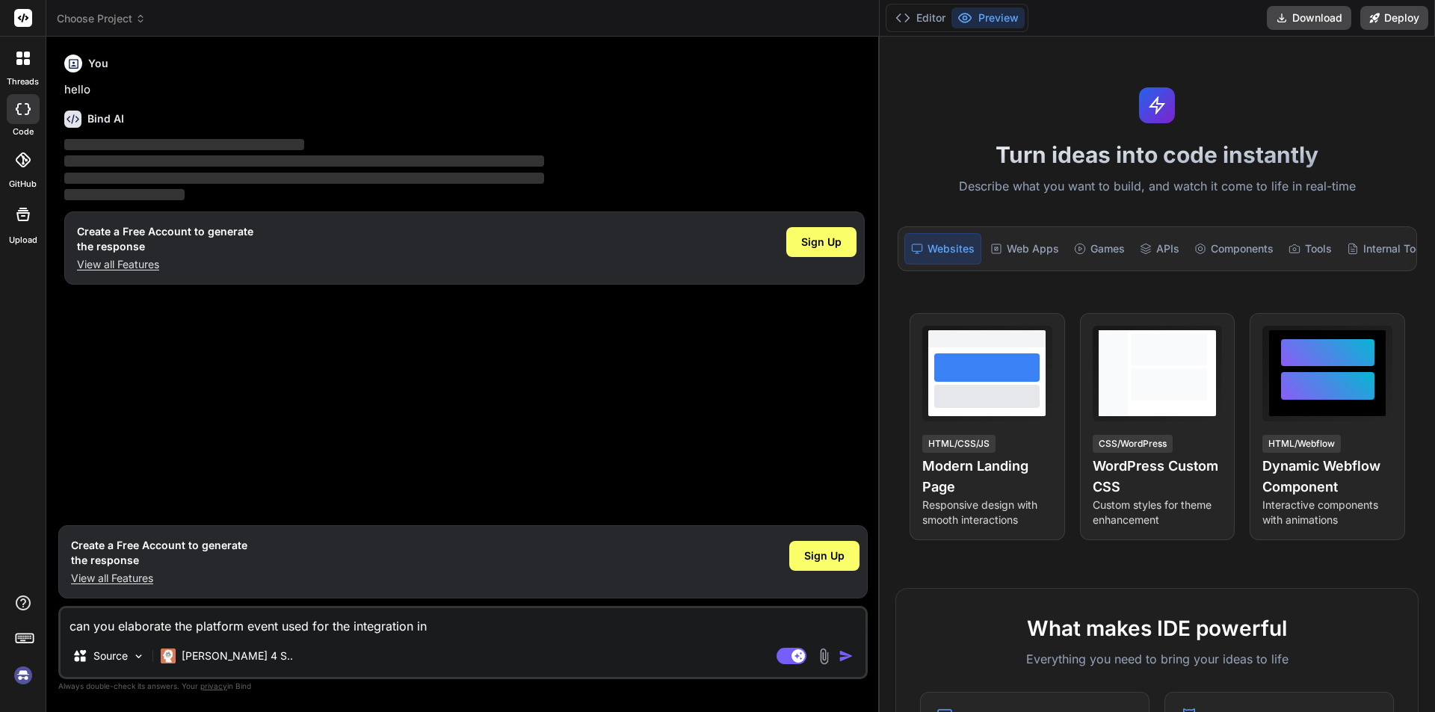
type textarea "x"
type textarea "can you elaborate the platform event used for the integration in sa"
type textarea "x"
type textarea "can you elaborate the platform event used for the integration in [PERSON_NAME]"
type textarea "x"
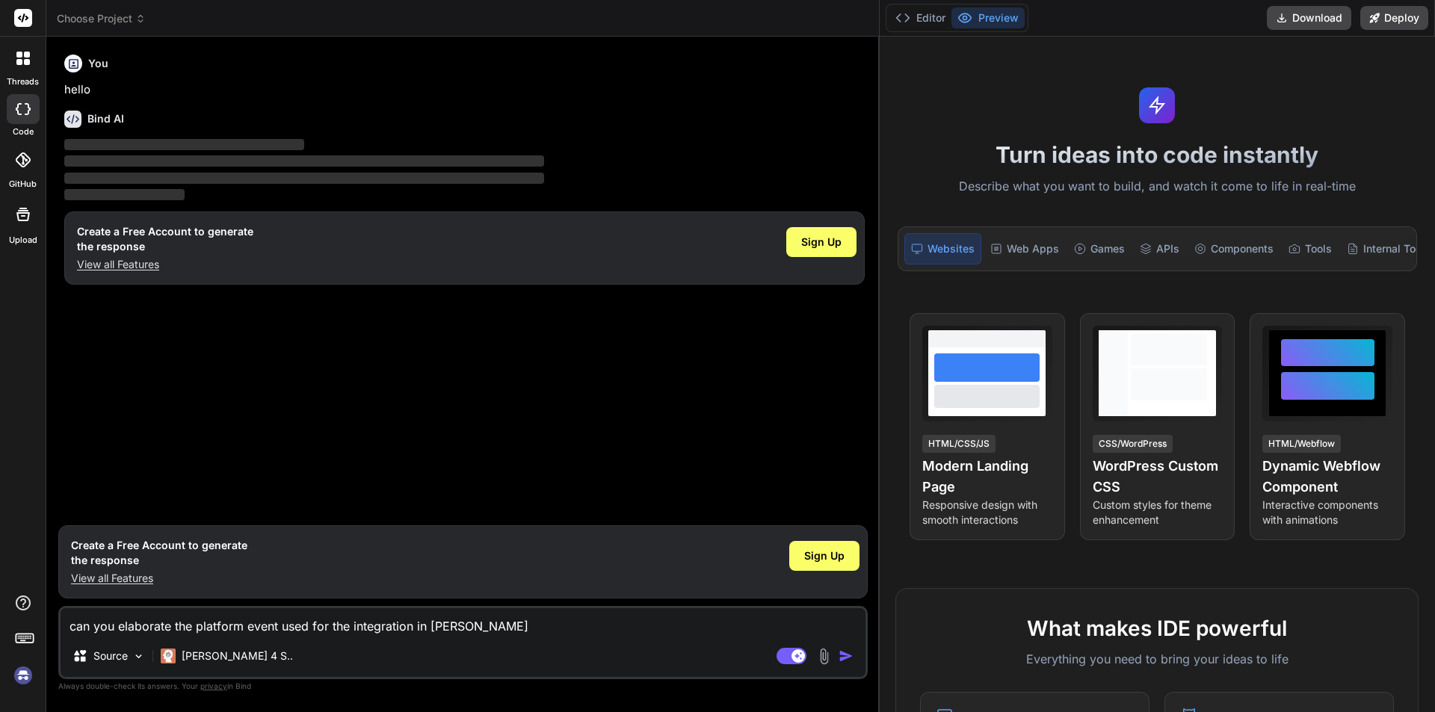
type textarea "can you elaborate the platform event used for the integration in sale"
type textarea "x"
type textarea "can you elaborate the platform event used for the integration in sales"
type textarea "x"
type textarea "can you elaborate the platform event used for the integration in salesf"
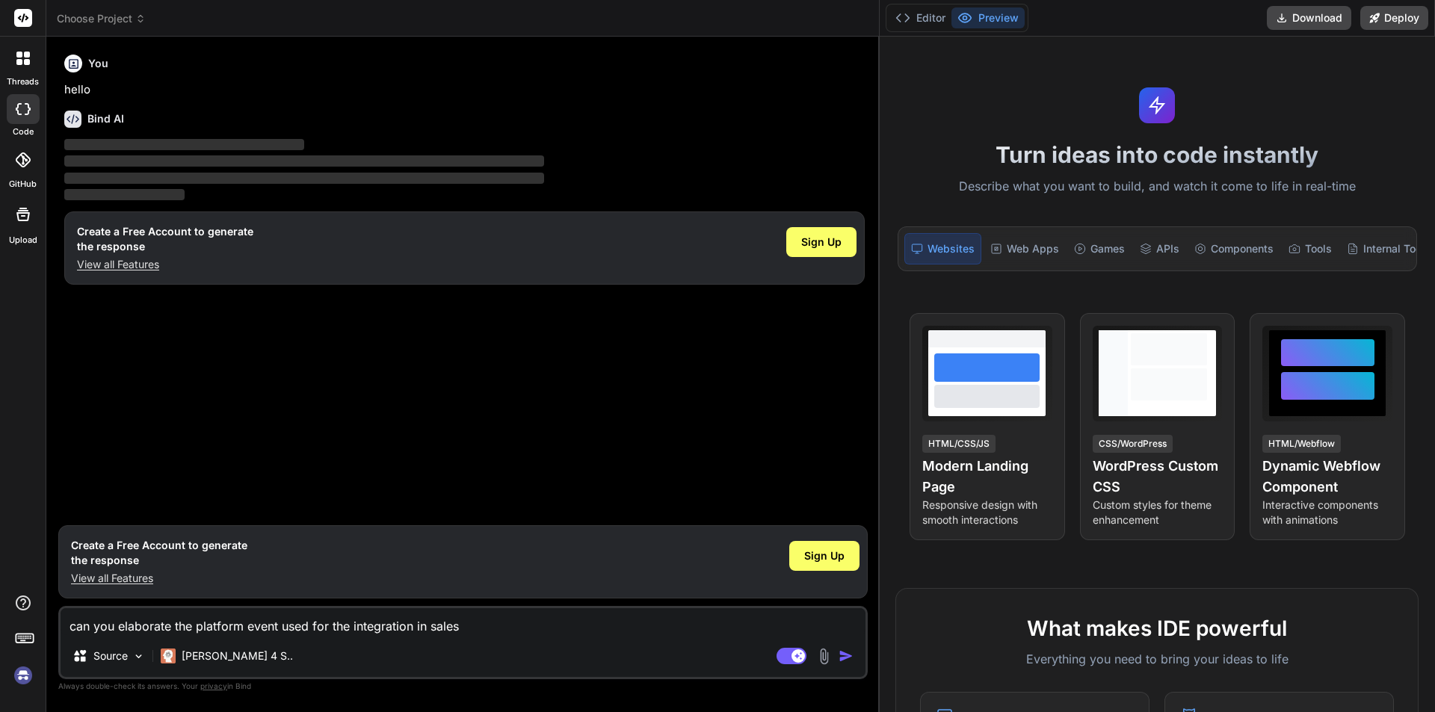
type textarea "x"
type textarea "can you elaborate the platform event used for the integration in salesfo"
type textarea "x"
type textarea "can you elaborate the platform event used for the integration in salesfor"
type textarea "x"
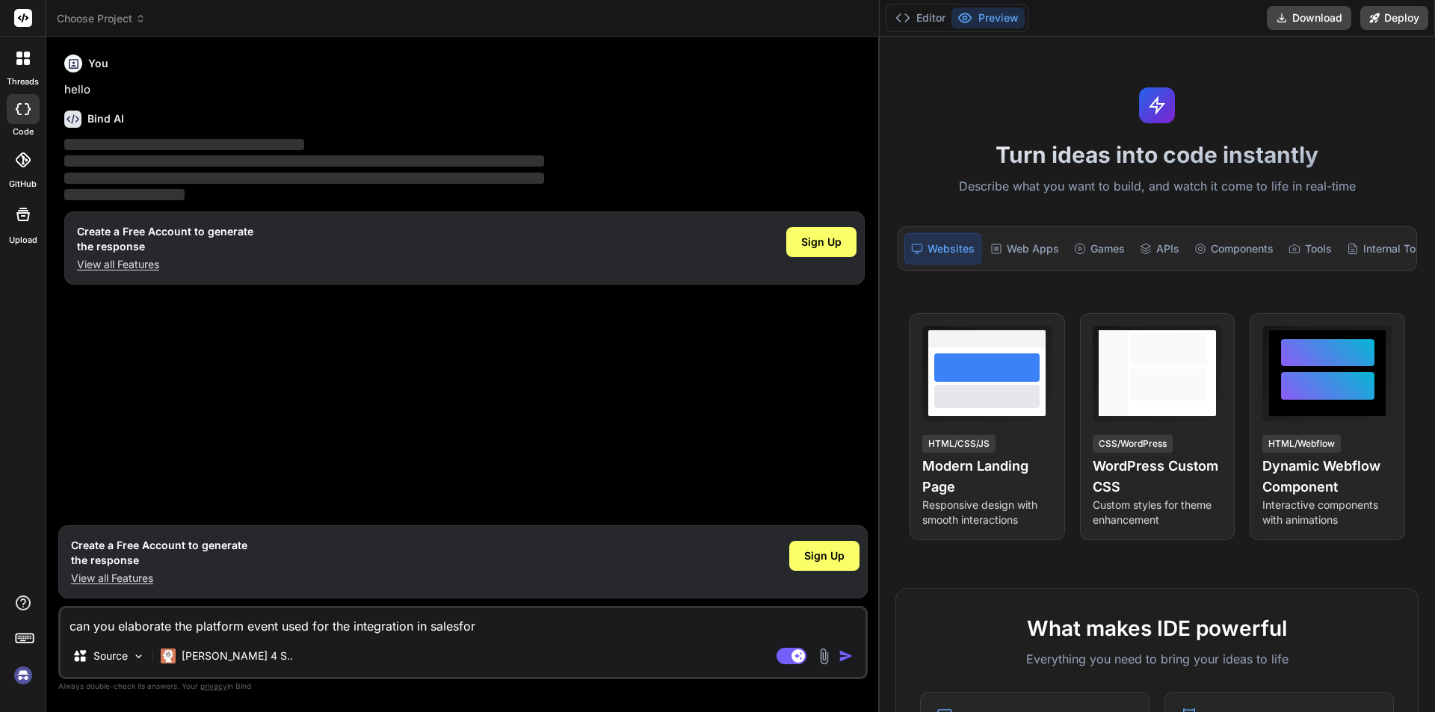
type textarea "can you elaborate the platform event used for the integration in salesforc"
type textarea "x"
type textarea "can you elaborate the platform event used for the integration in salesforce"
type textarea "x"
click at [383, 626] on textarea "can you elaborate the platform event used for the integration in salesforce" at bounding box center [463, 622] width 805 height 27
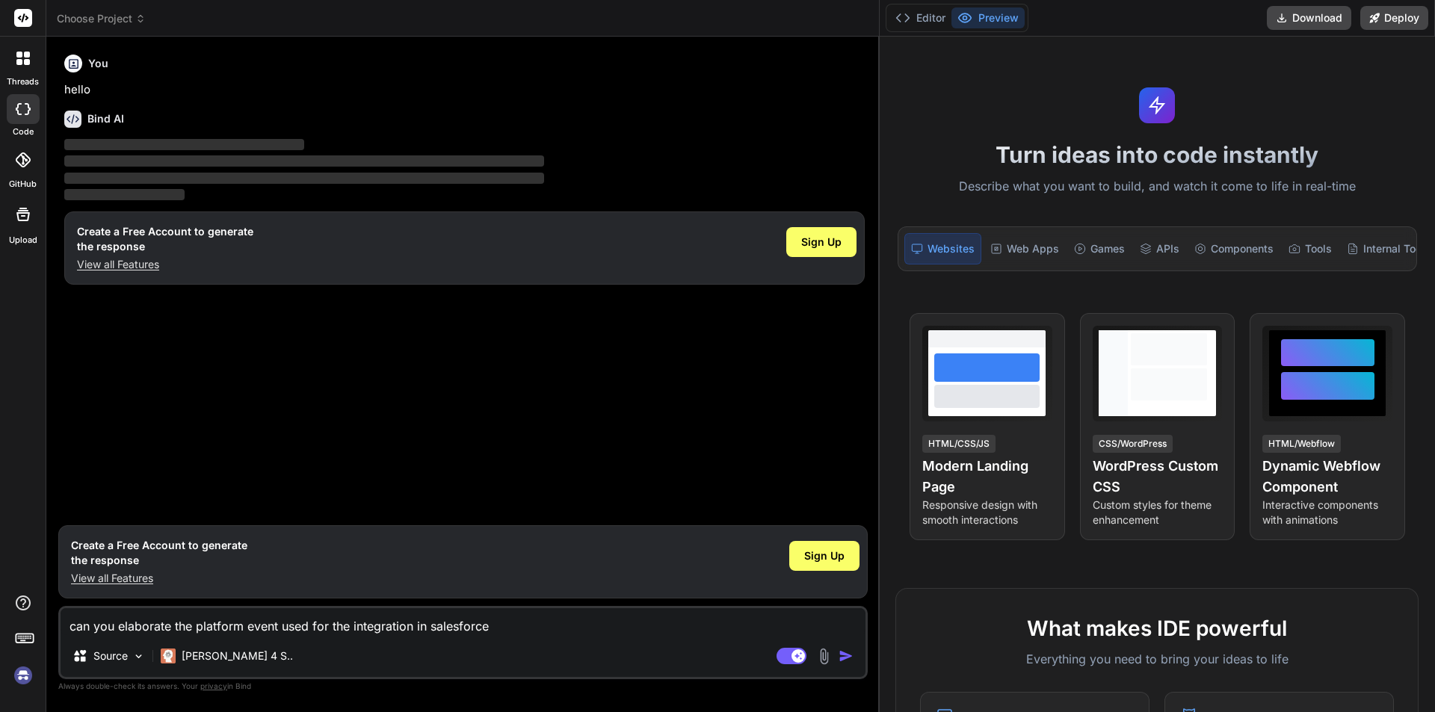
click at [383, 626] on textarea "can you elaborate the platform event used for the integration in salesforce" at bounding box center [463, 622] width 805 height 27
type textarea "can you elaborate the platform event used for the integration in salesforce"
click at [854, 656] on button "button" at bounding box center [849, 656] width 21 height 15
click at [845, 656] on img "button" at bounding box center [846, 656] width 15 height 15
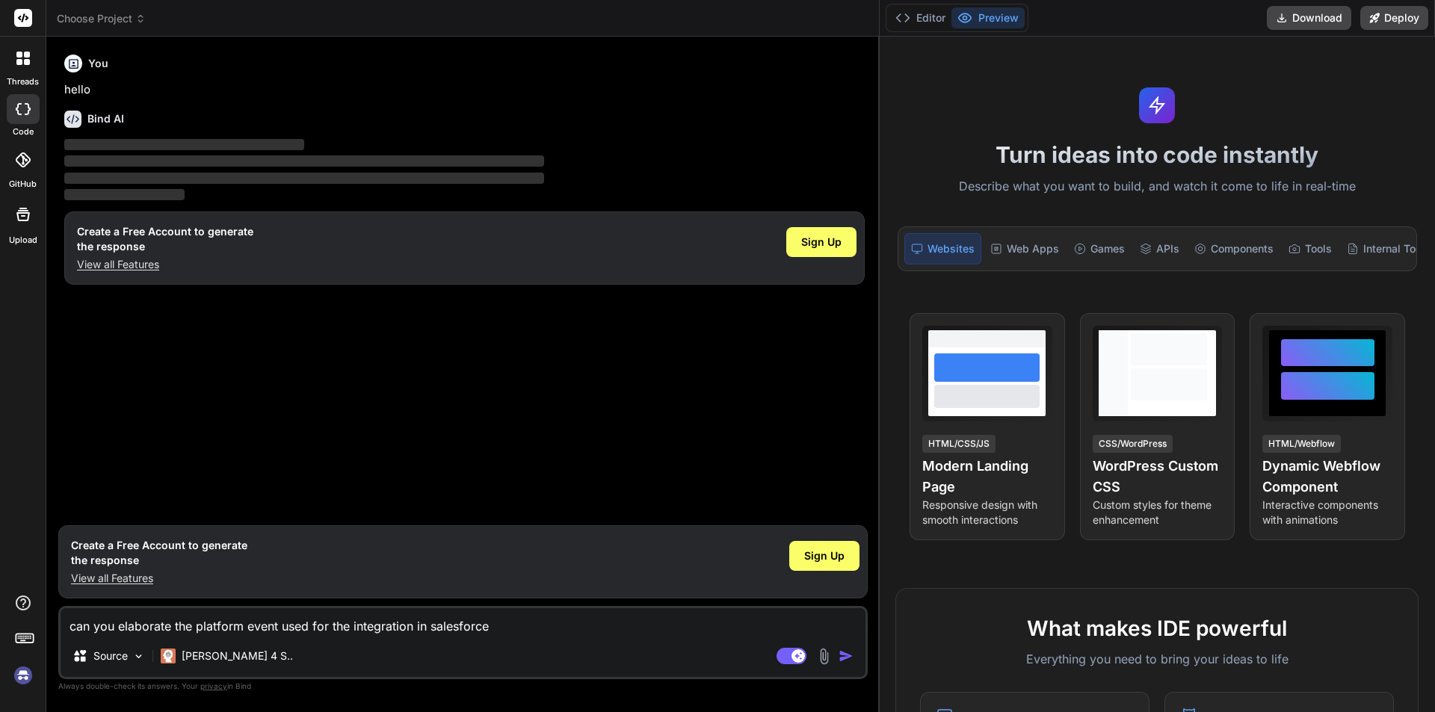
click at [845, 656] on img "button" at bounding box center [846, 656] width 15 height 15
click at [558, 613] on textarea "can you elaborate the platform event used for the integration in salesforce" at bounding box center [463, 622] width 805 height 27
click at [814, 545] on div "Sign Up" at bounding box center [824, 556] width 70 height 30
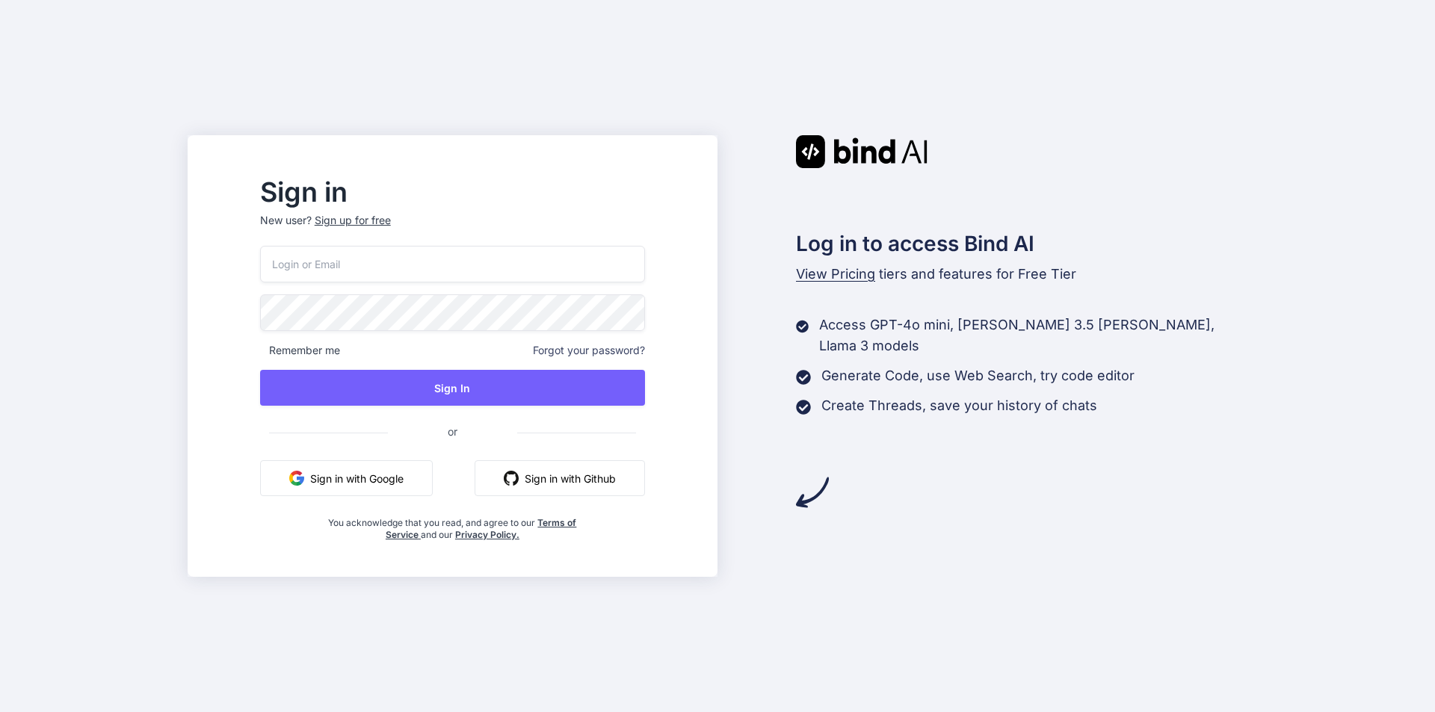
click at [359, 479] on button "Sign in with Google" at bounding box center [346, 478] width 173 height 36
